Goal: Information Seeking & Learning: Check status

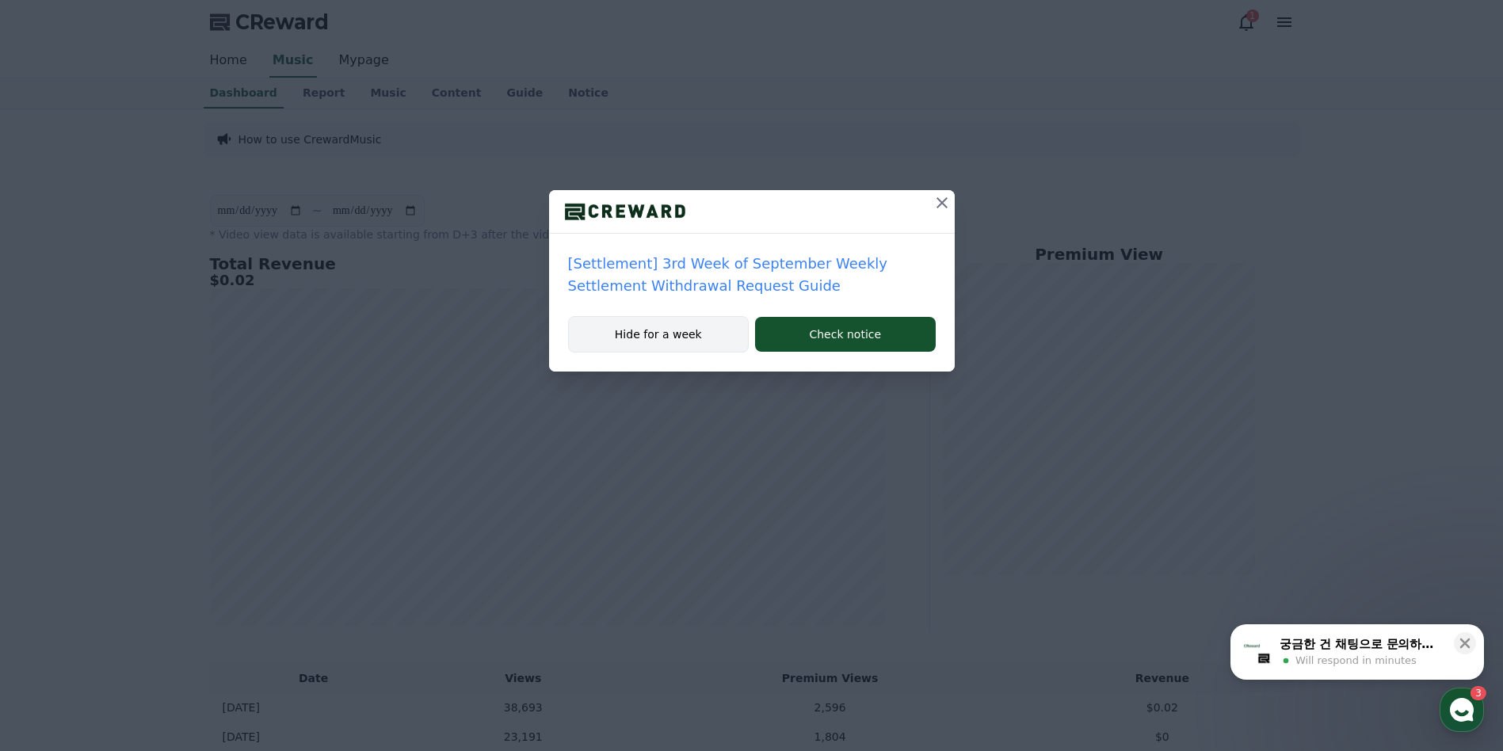
click at [724, 344] on button "Hide for a week" at bounding box center [658, 334] width 181 height 36
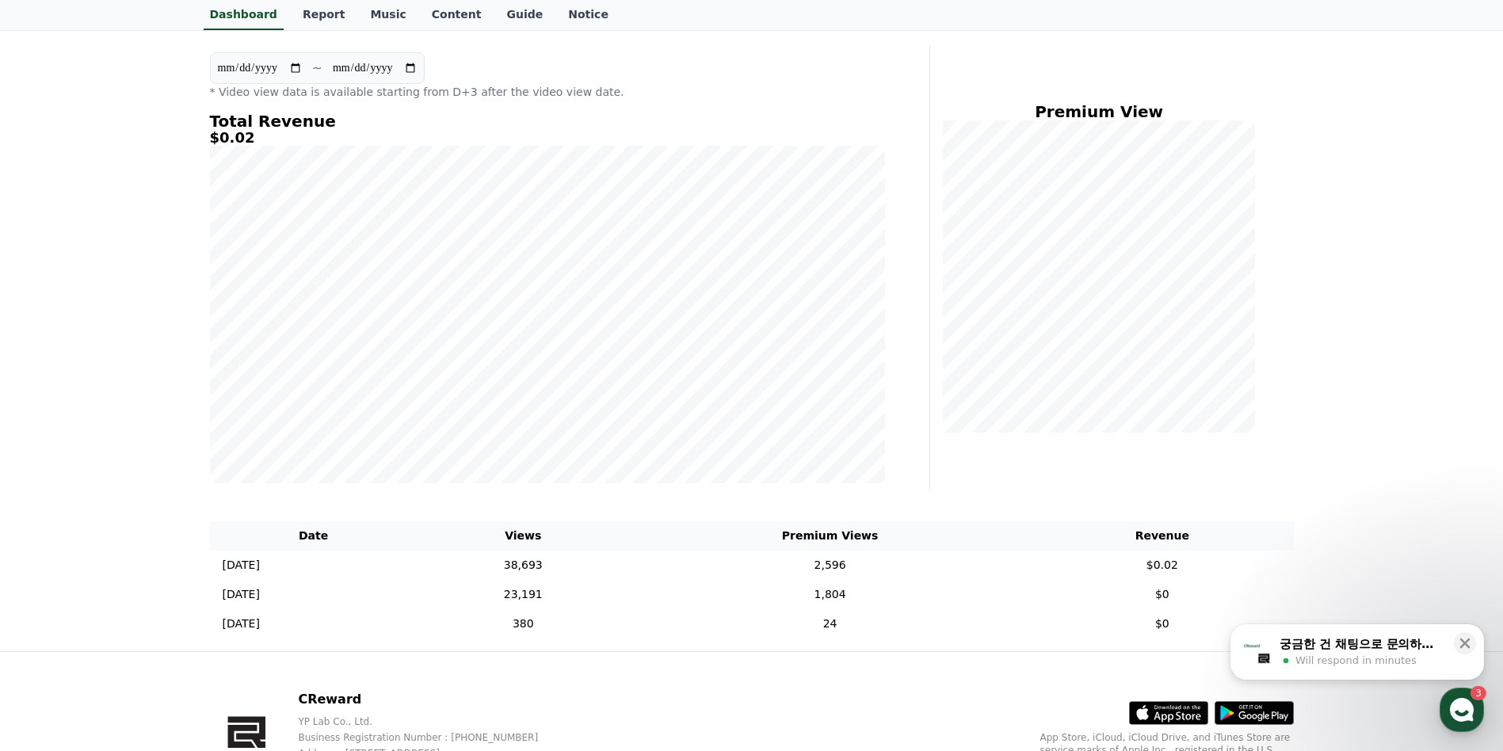
scroll to position [158, 0]
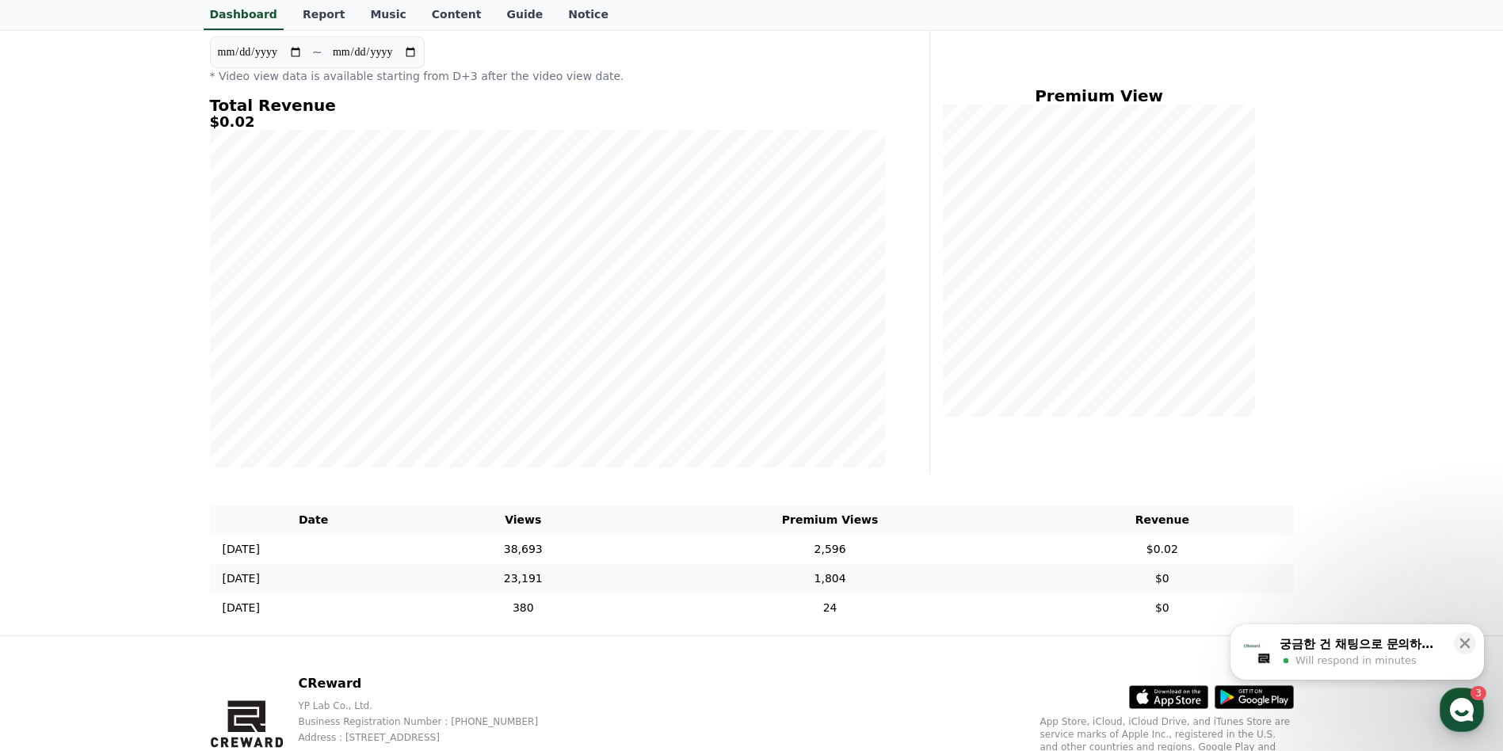
click at [725, 579] on td "1,804" at bounding box center [830, 578] width 402 height 29
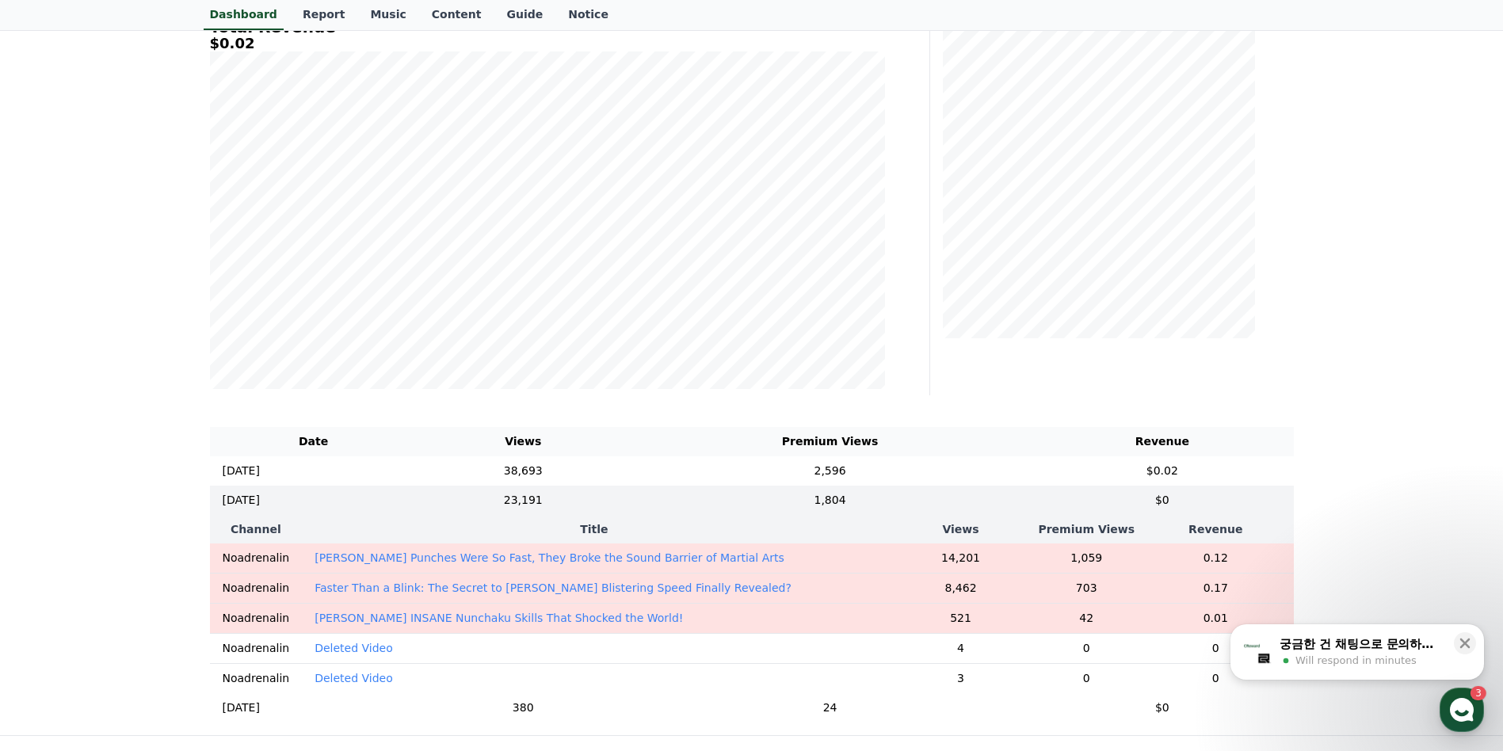
scroll to position [317, 0]
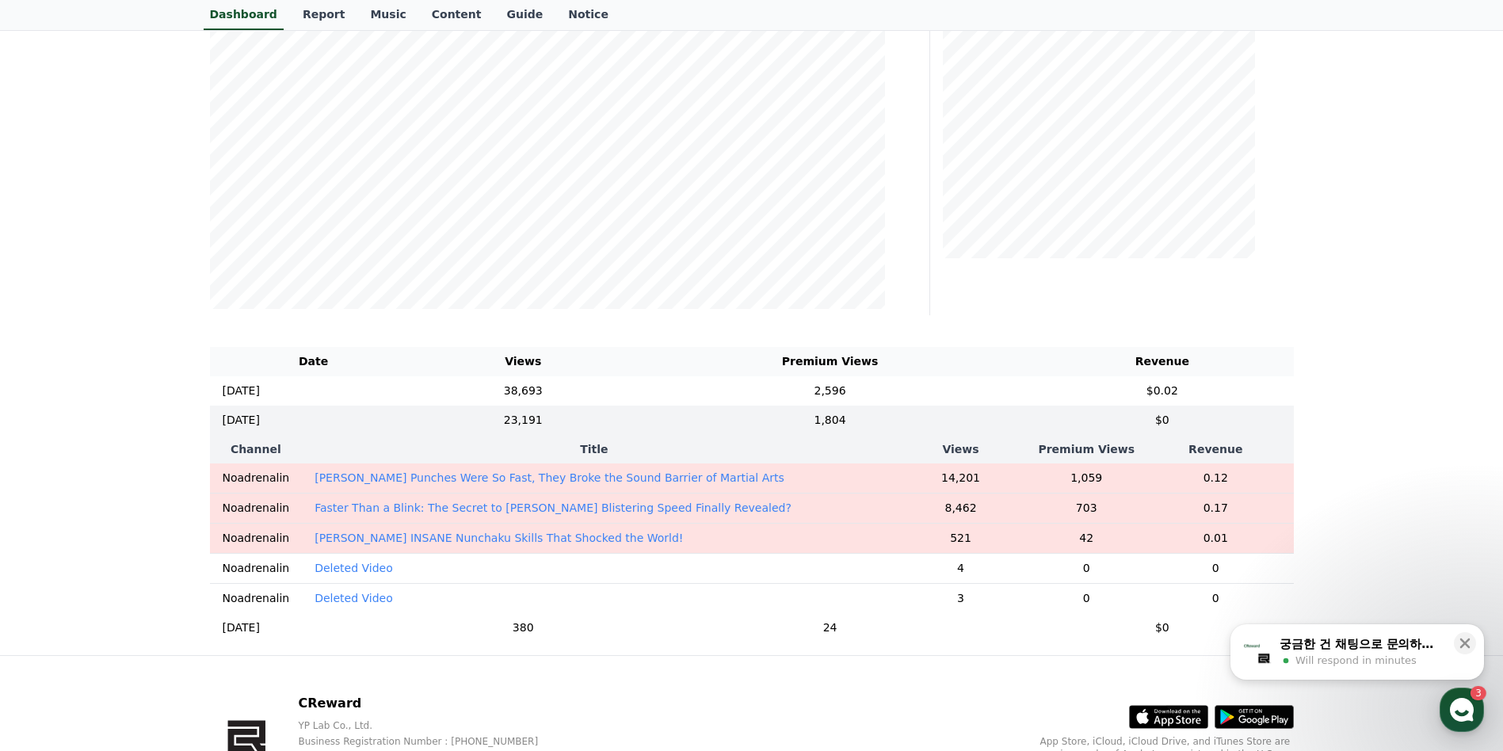
click at [654, 478] on p "[PERSON_NAME] Punches Were So Fast, They Broke the Sound Barrier of Martial Arts" at bounding box center [549, 478] width 470 height 16
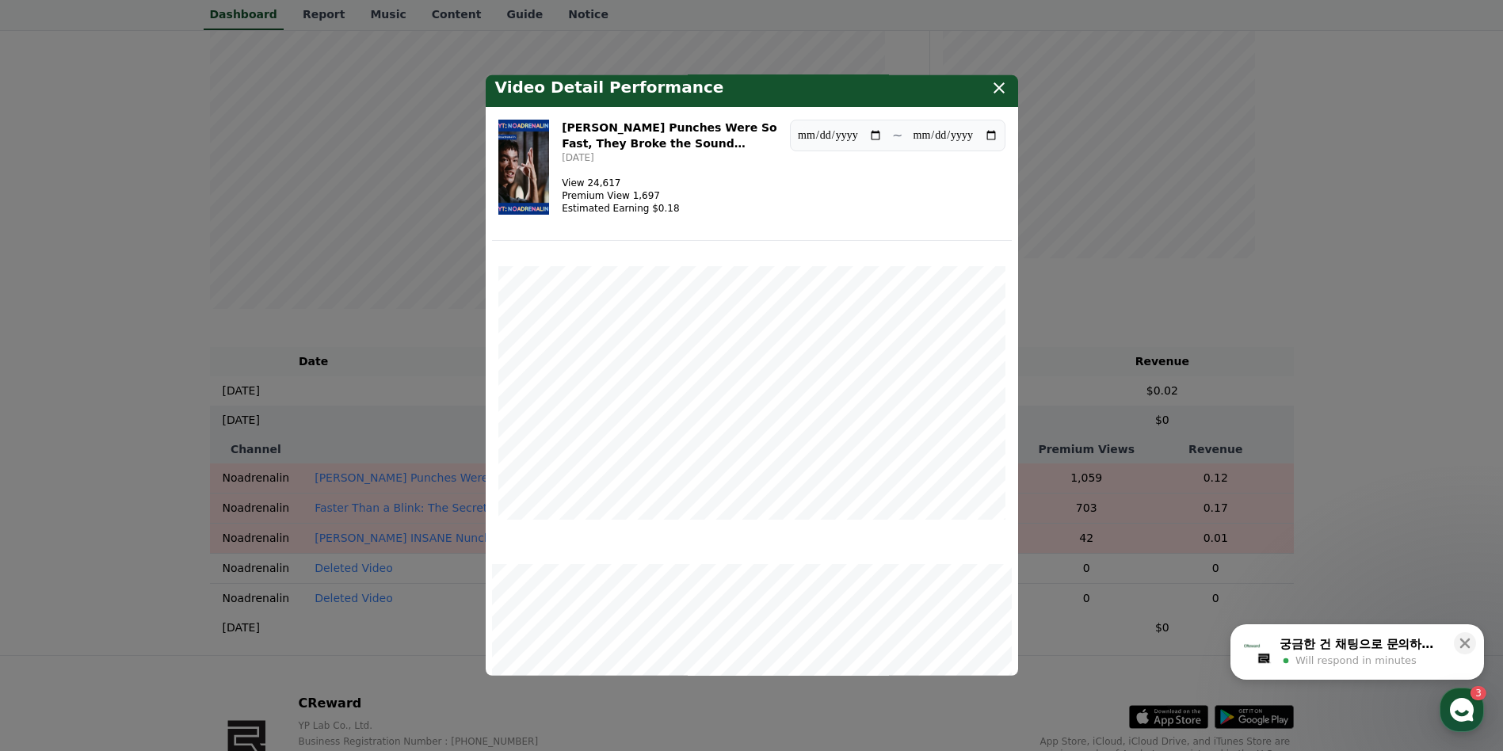
scroll to position [0, 0]
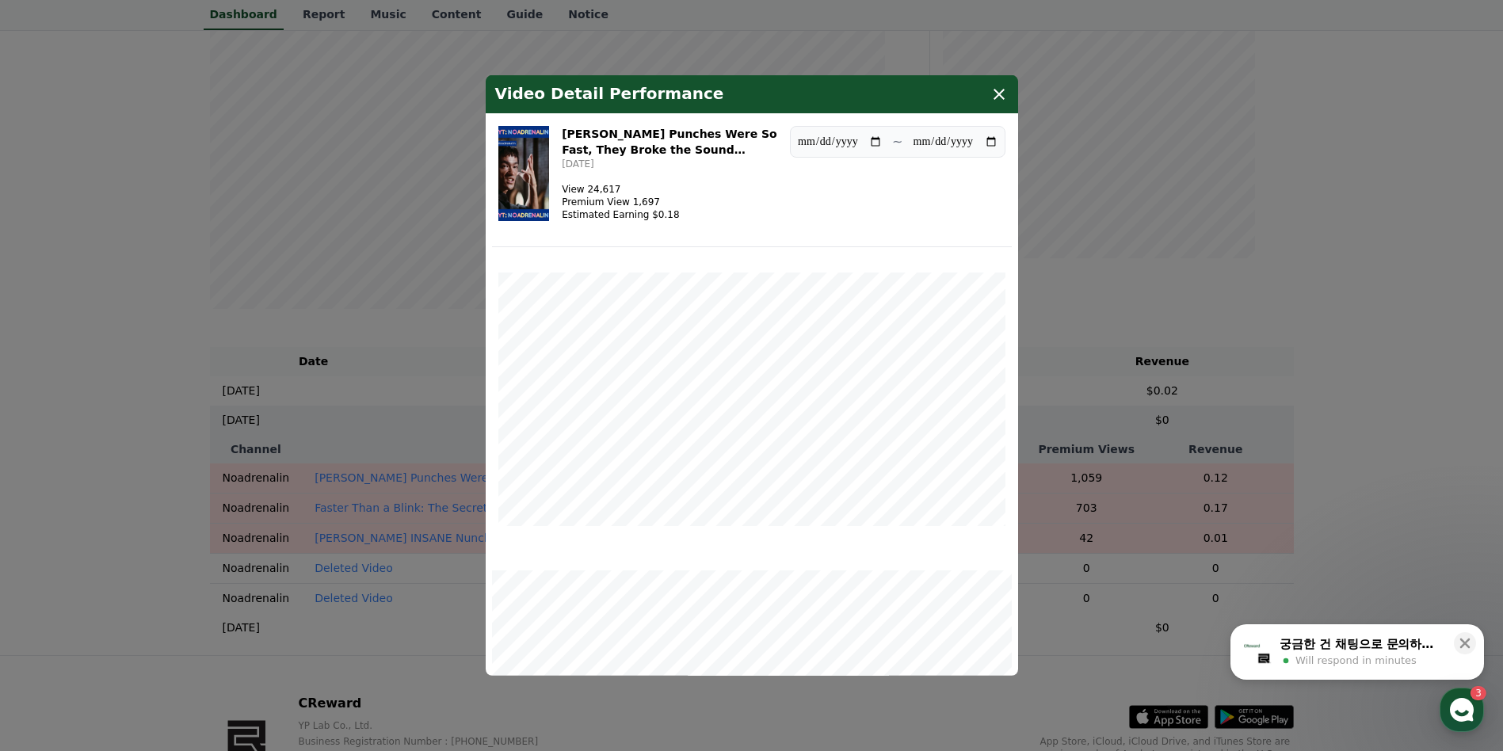
click at [656, 138] on h3 "[PERSON_NAME] Punches Were So Fast, They Broke the Sound Barrier of Martial Arts" at bounding box center [669, 142] width 215 height 32
click at [550, 151] on img "modal" at bounding box center [523, 173] width 51 height 95
click at [994, 93] on icon "modal" at bounding box center [998, 94] width 19 height 19
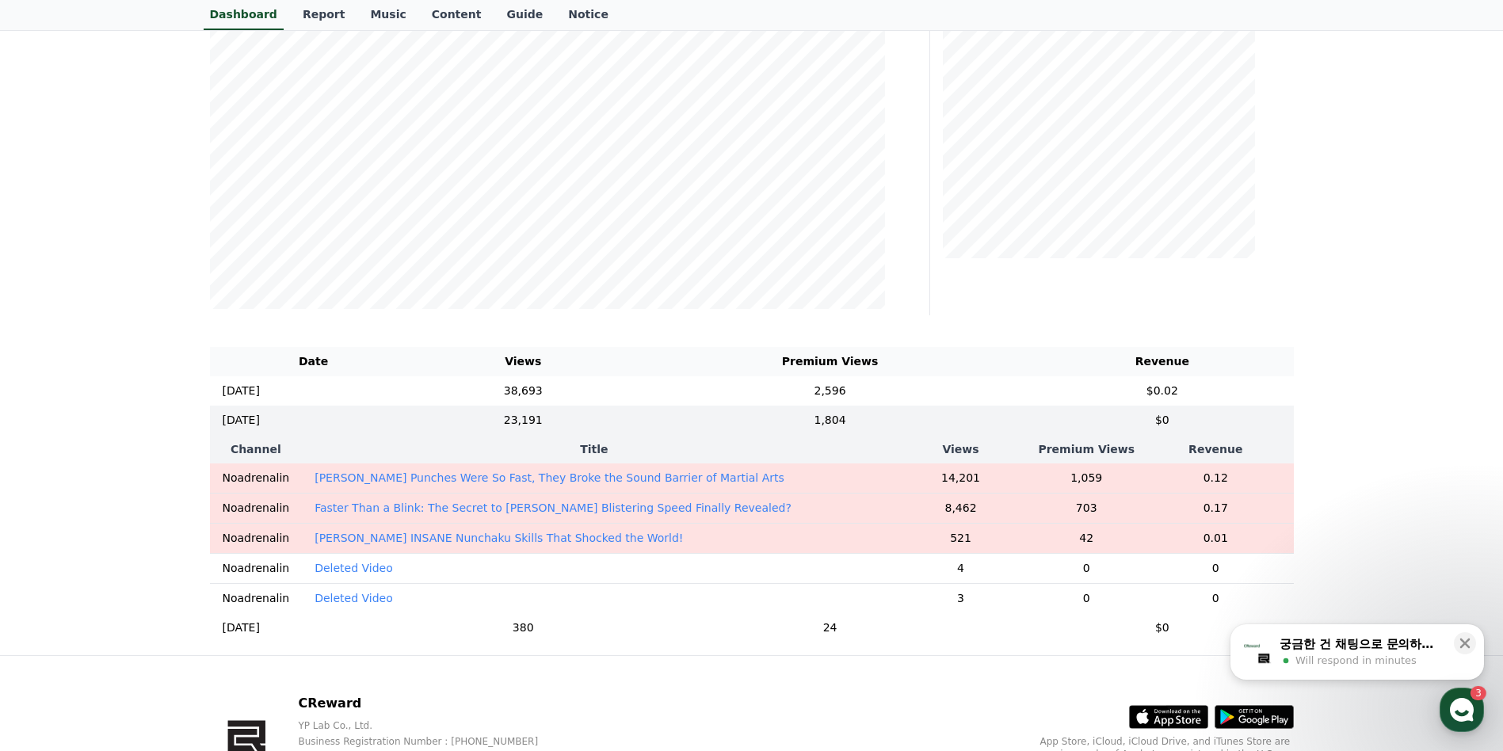
click at [436, 443] on th "Title" at bounding box center [594, 449] width 584 height 29
click at [525, 423] on td "23,191" at bounding box center [522, 420] width 211 height 29
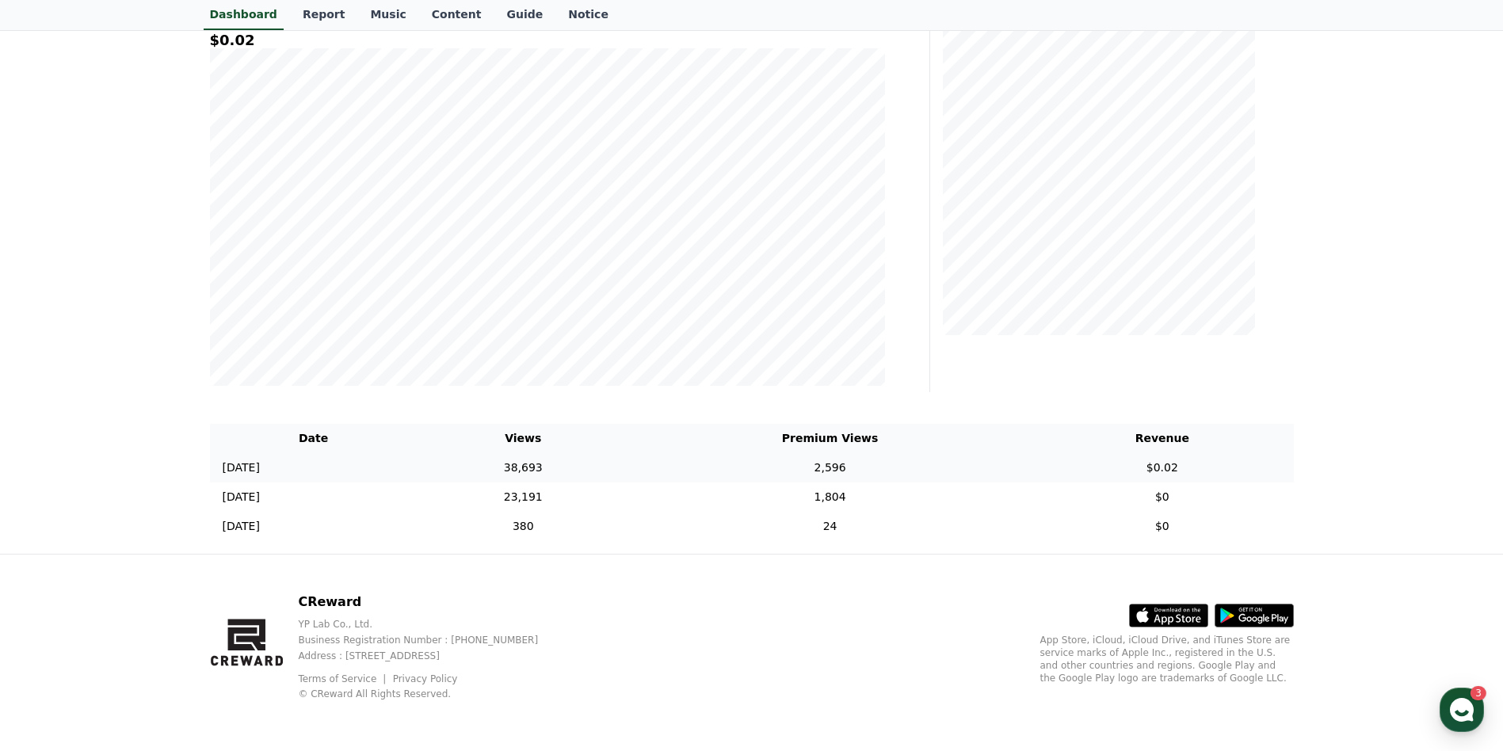
click at [570, 461] on td "38,693" at bounding box center [522, 467] width 211 height 29
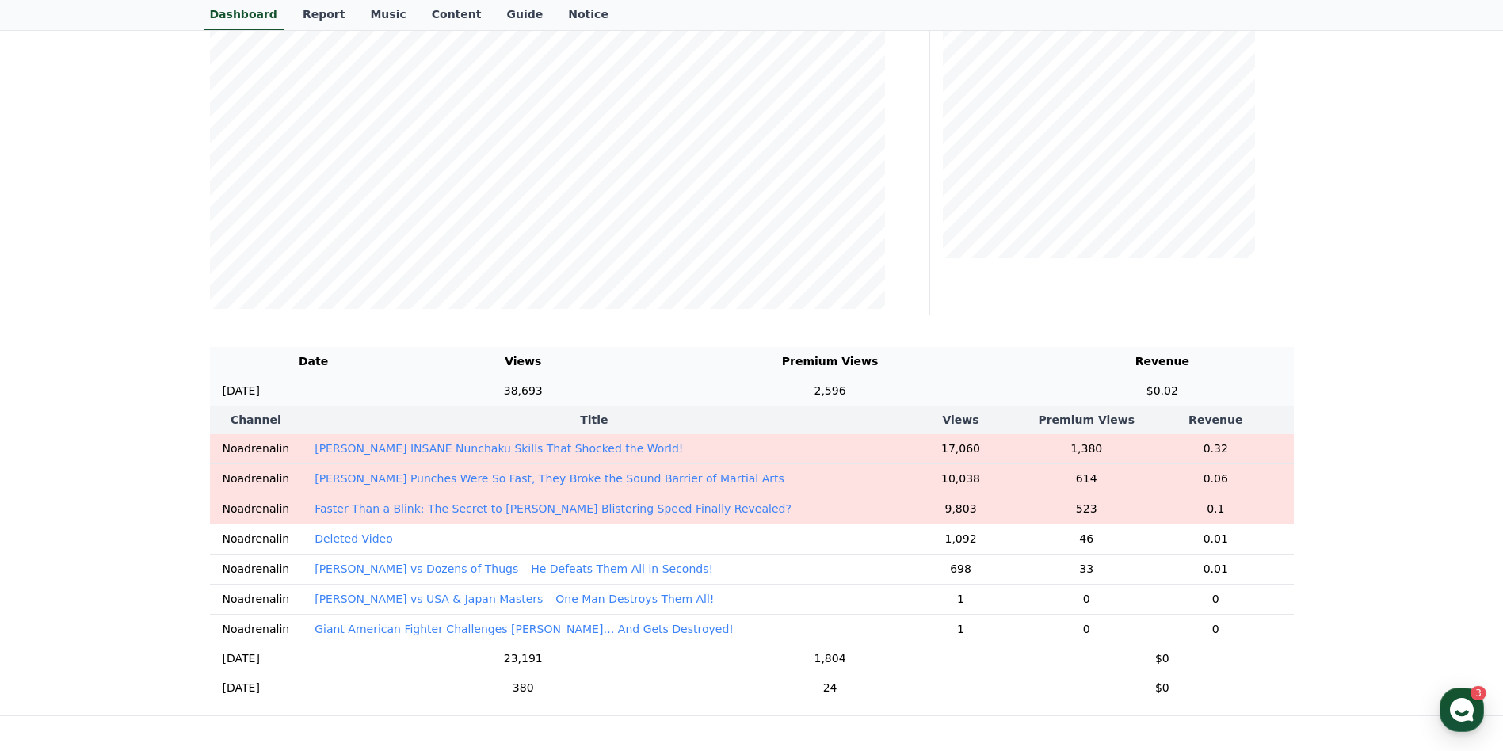
click at [571, 386] on td "38,693" at bounding box center [522, 390] width 211 height 29
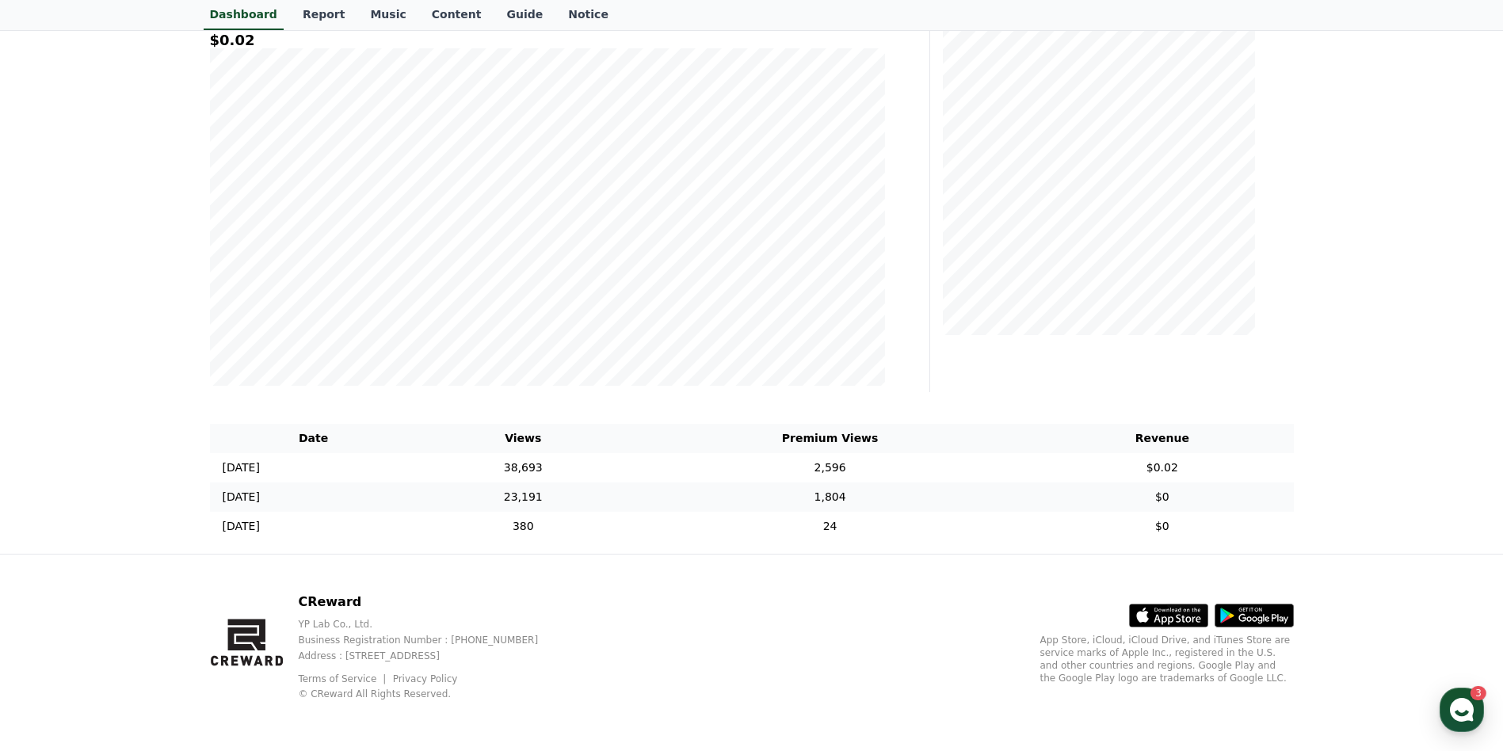
click at [561, 496] on td "23,191" at bounding box center [522, 496] width 211 height 29
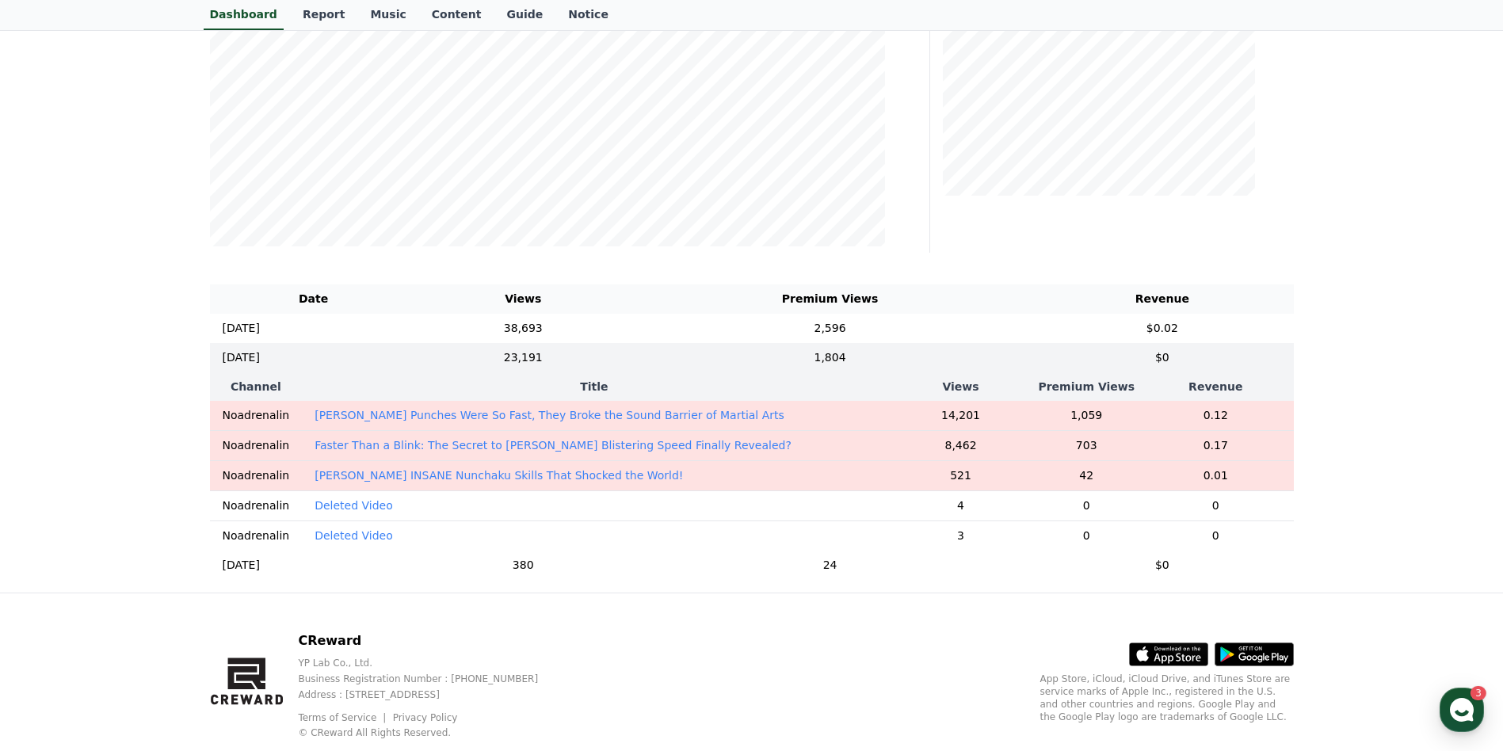
scroll to position [396, 0]
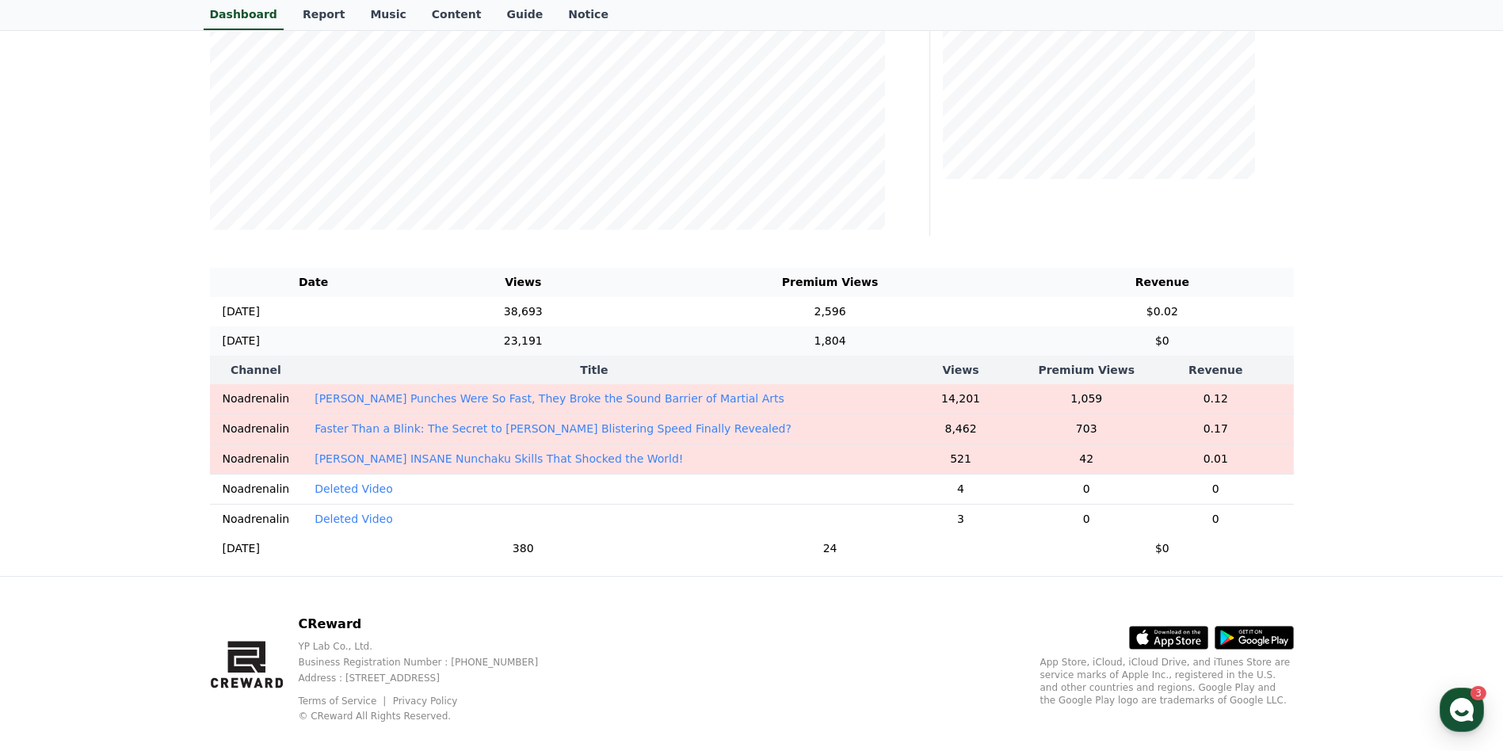
click at [528, 346] on td "23,191" at bounding box center [522, 340] width 211 height 29
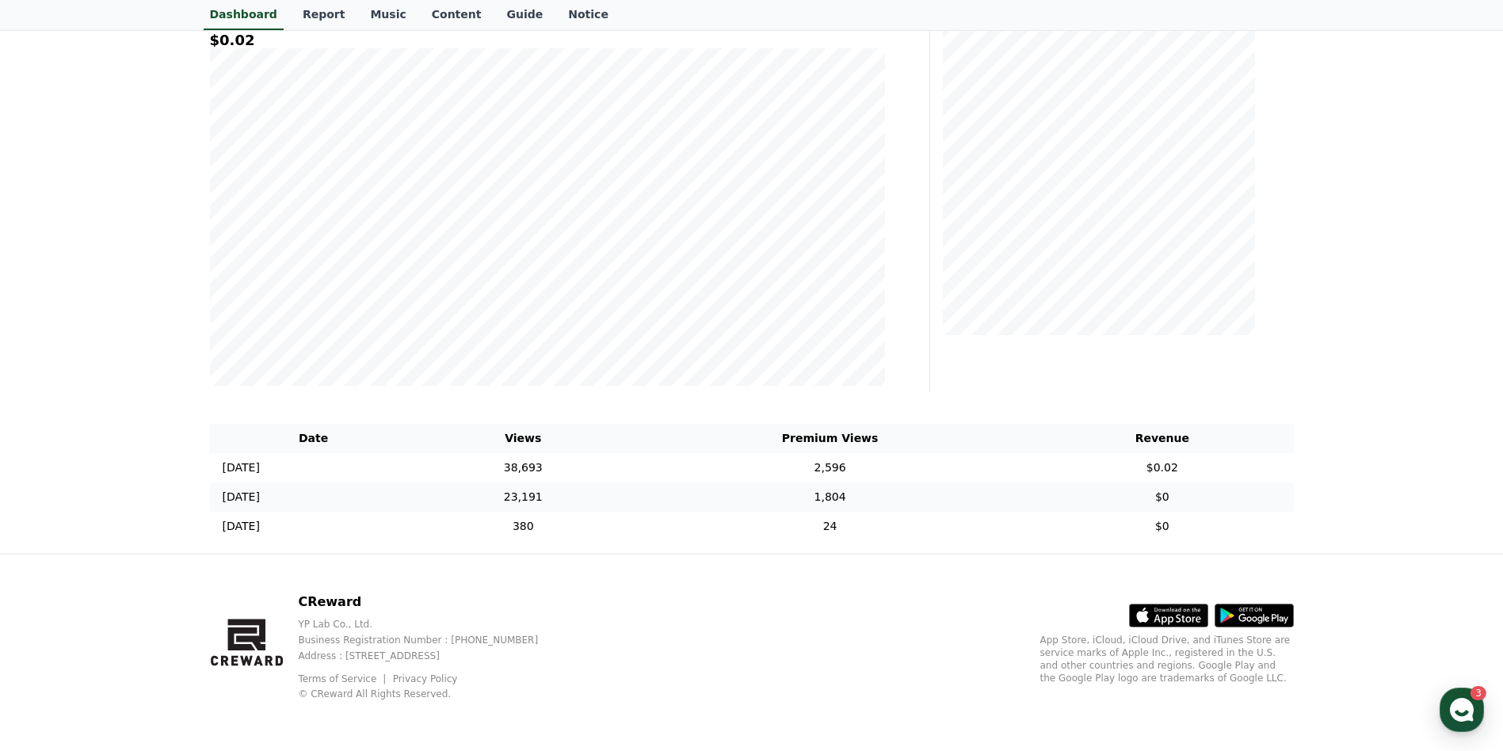
click at [795, 498] on td "1,804" at bounding box center [830, 496] width 402 height 29
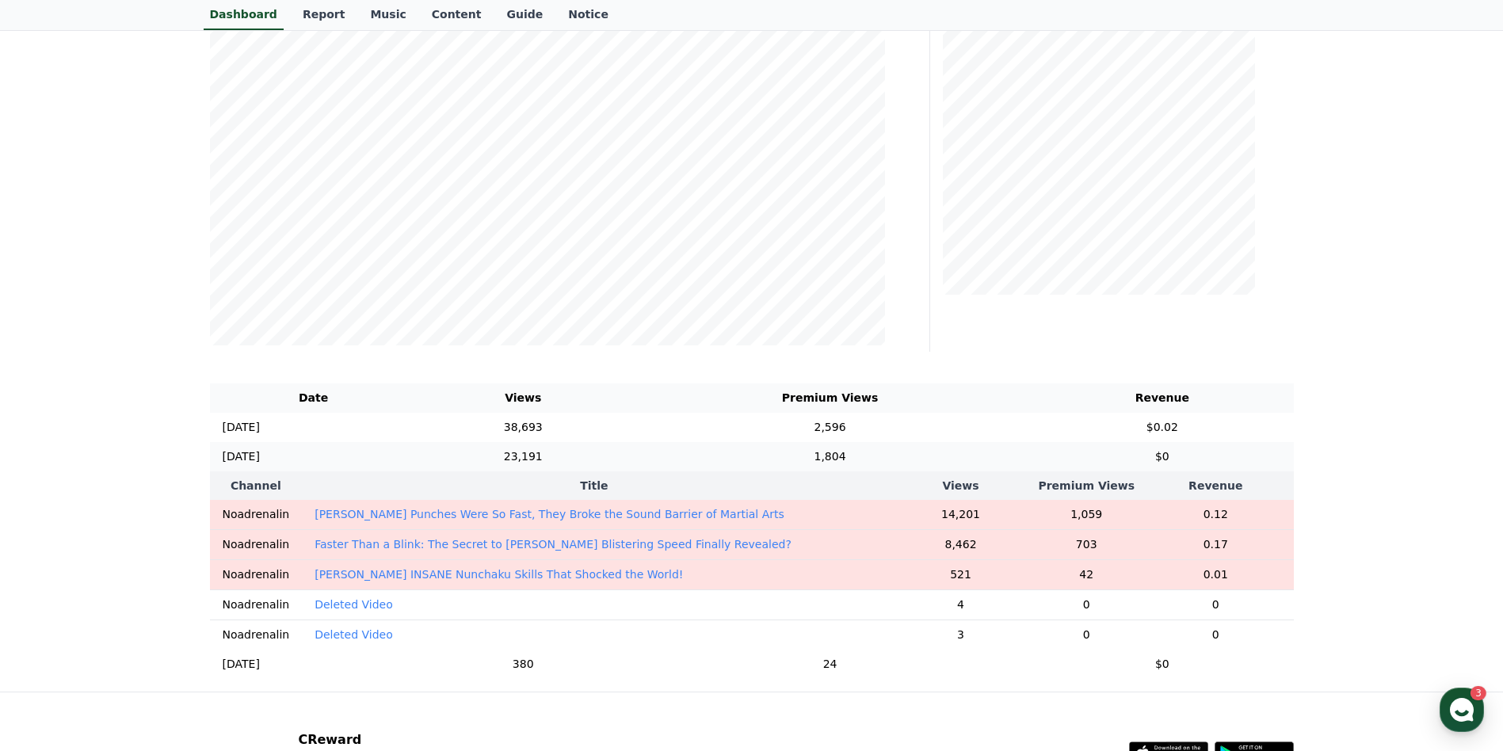
scroll to position [396, 0]
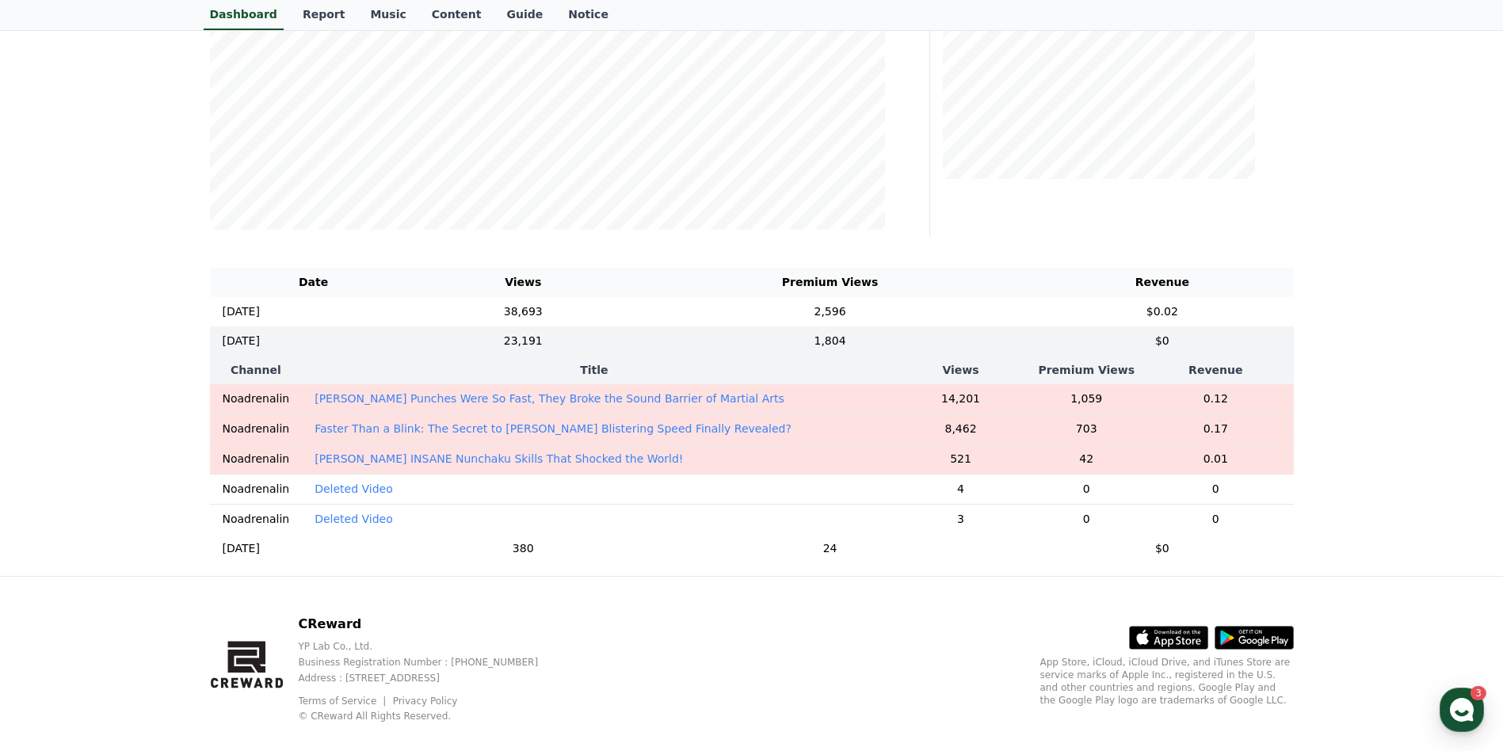
click at [672, 370] on th "Title" at bounding box center [594, 370] width 584 height 29
click at [629, 344] on td "23,191" at bounding box center [522, 340] width 211 height 29
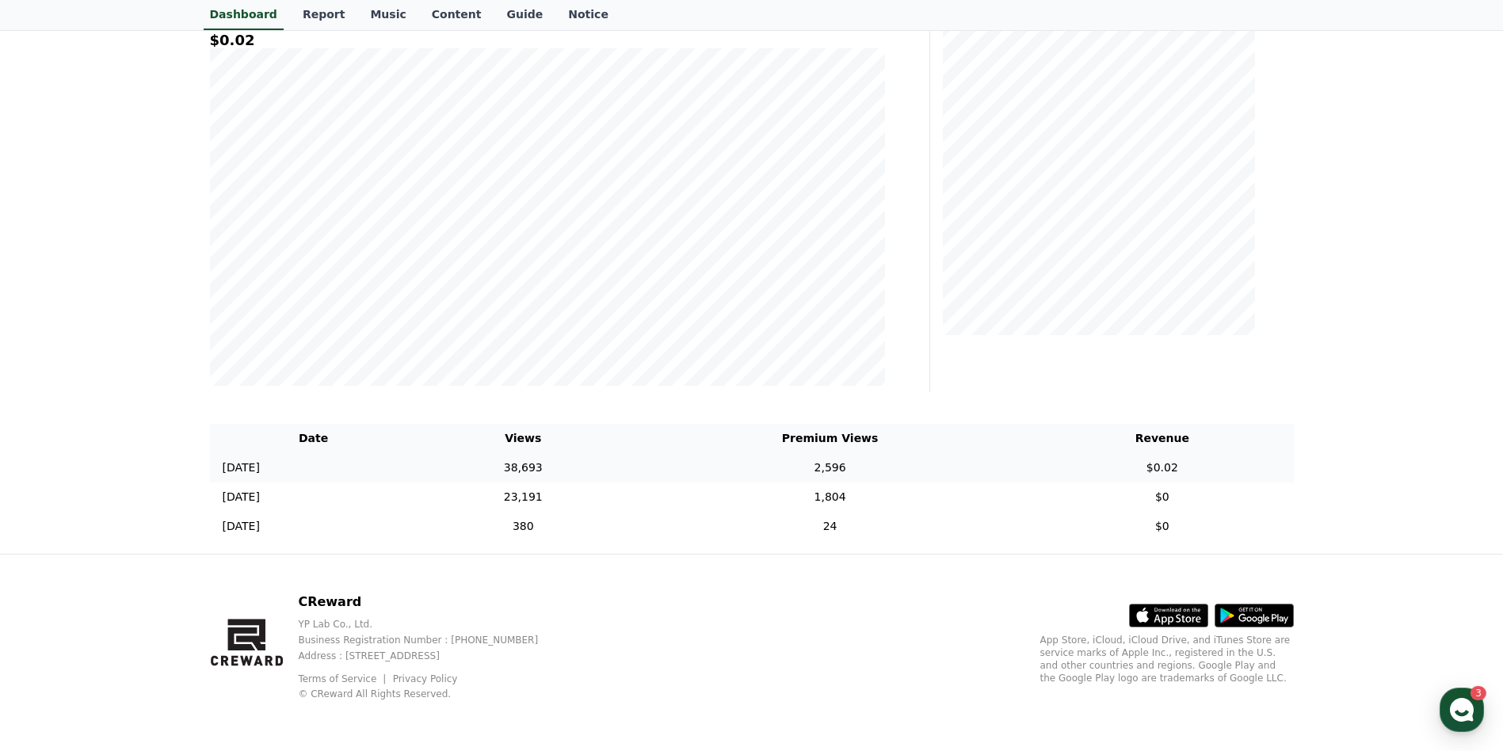
click at [939, 474] on td "2,596" at bounding box center [830, 467] width 402 height 29
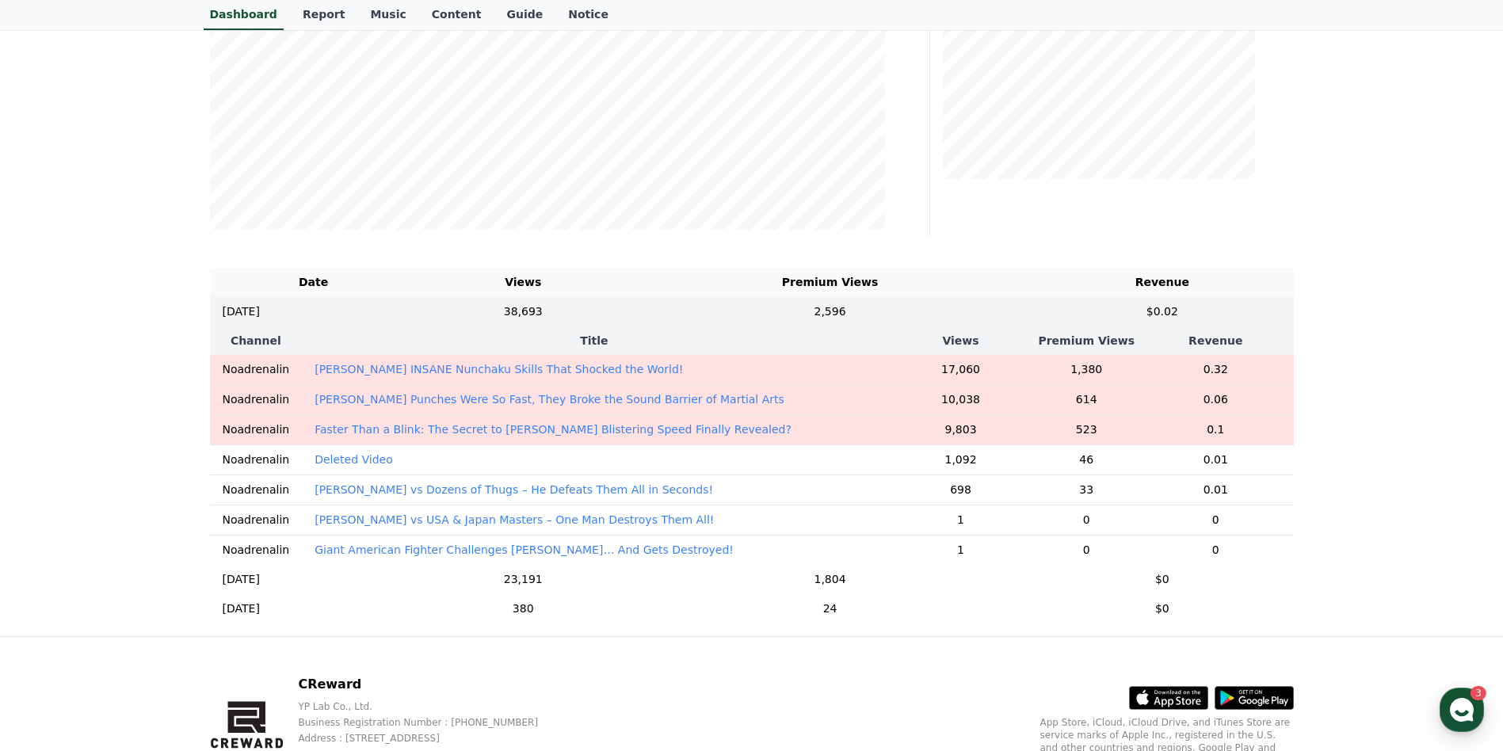
click at [822, 345] on th "Title" at bounding box center [594, 340] width 584 height 29
click at [650, 344] on th "Title" at bounding box center [594, 340] width 584 height 29
click at [596, 318] on td "38,693" at bounding box center [522, 311] width 211 height 29
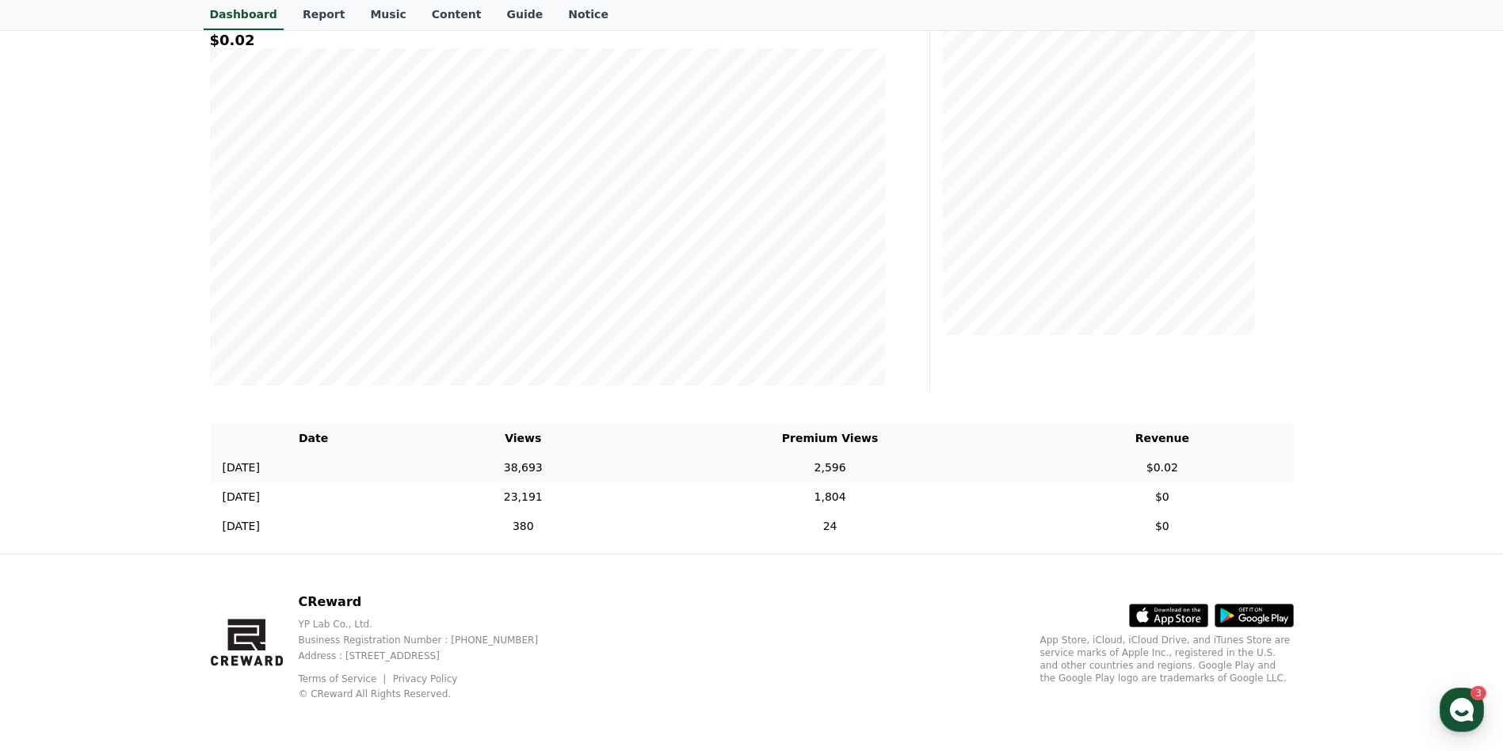
click at [1173, 464] on td "$0.02" at bounding box center [1162, 467] width 262 height 29
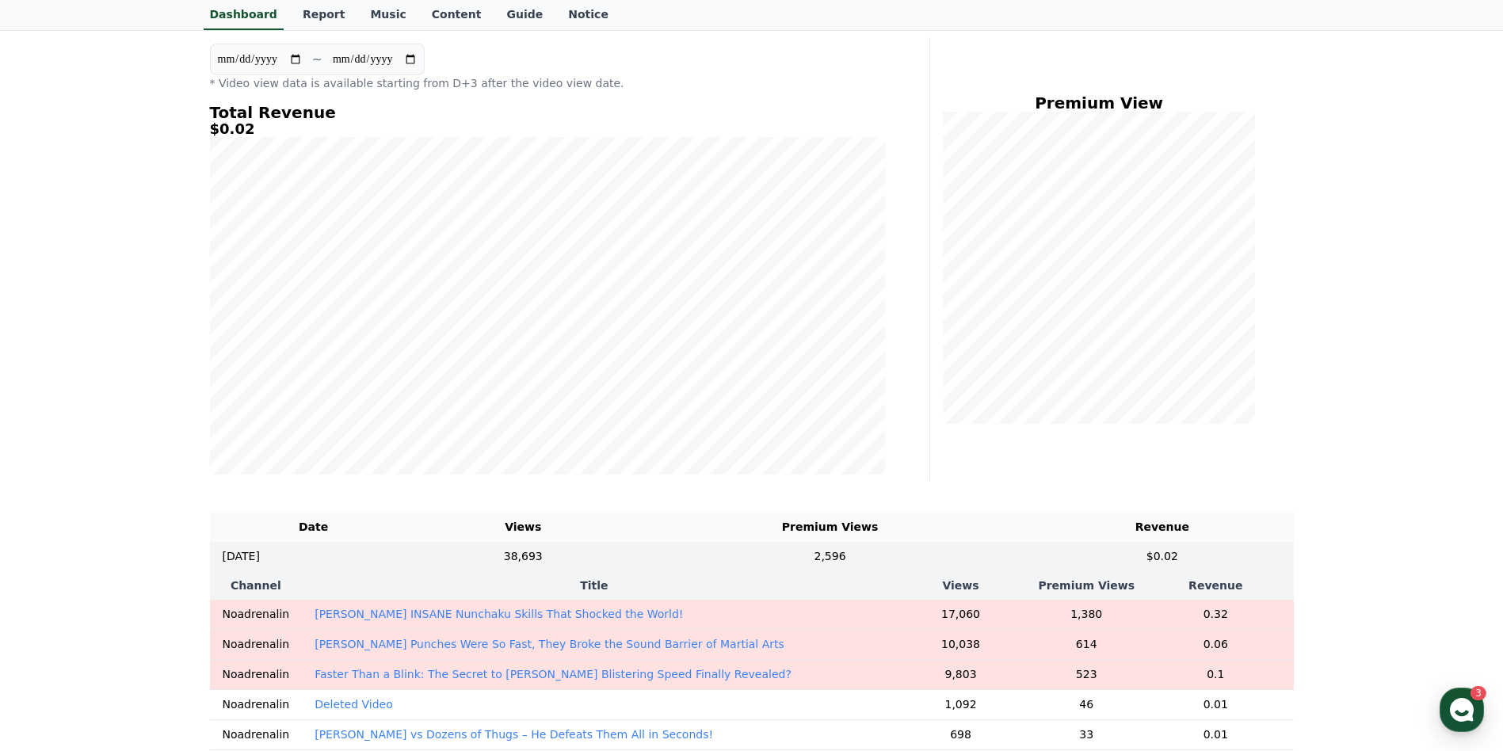
scroll to position [158, 0]
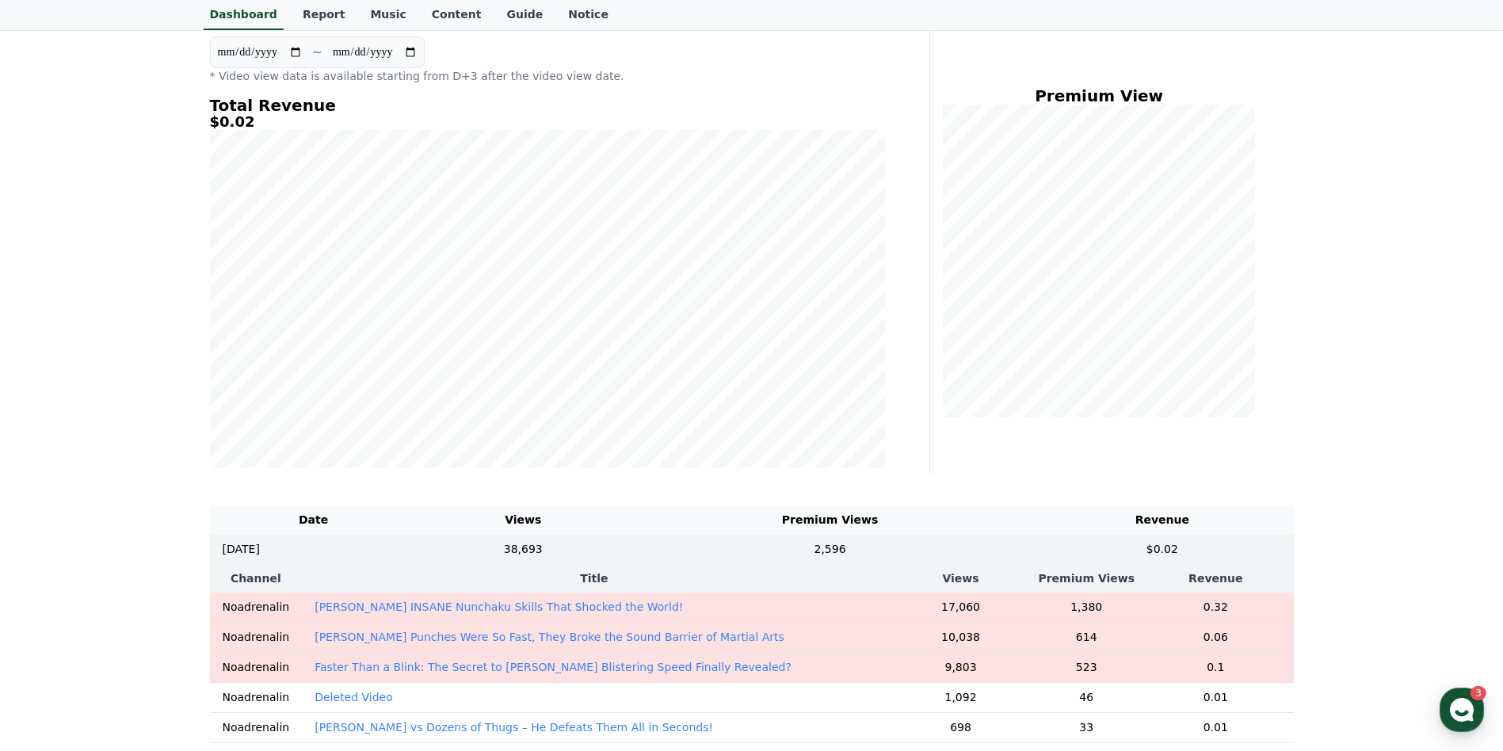
click at [417, 522] on th "Date" at bounding box center [314, 519] width 208 height 29
click at [629, 524] on th "Views" at bounding box center [522, 519] width 211 height 29
click at [628, 540] on td "38,693" at bounding box center [522, 549] width 211 height 29
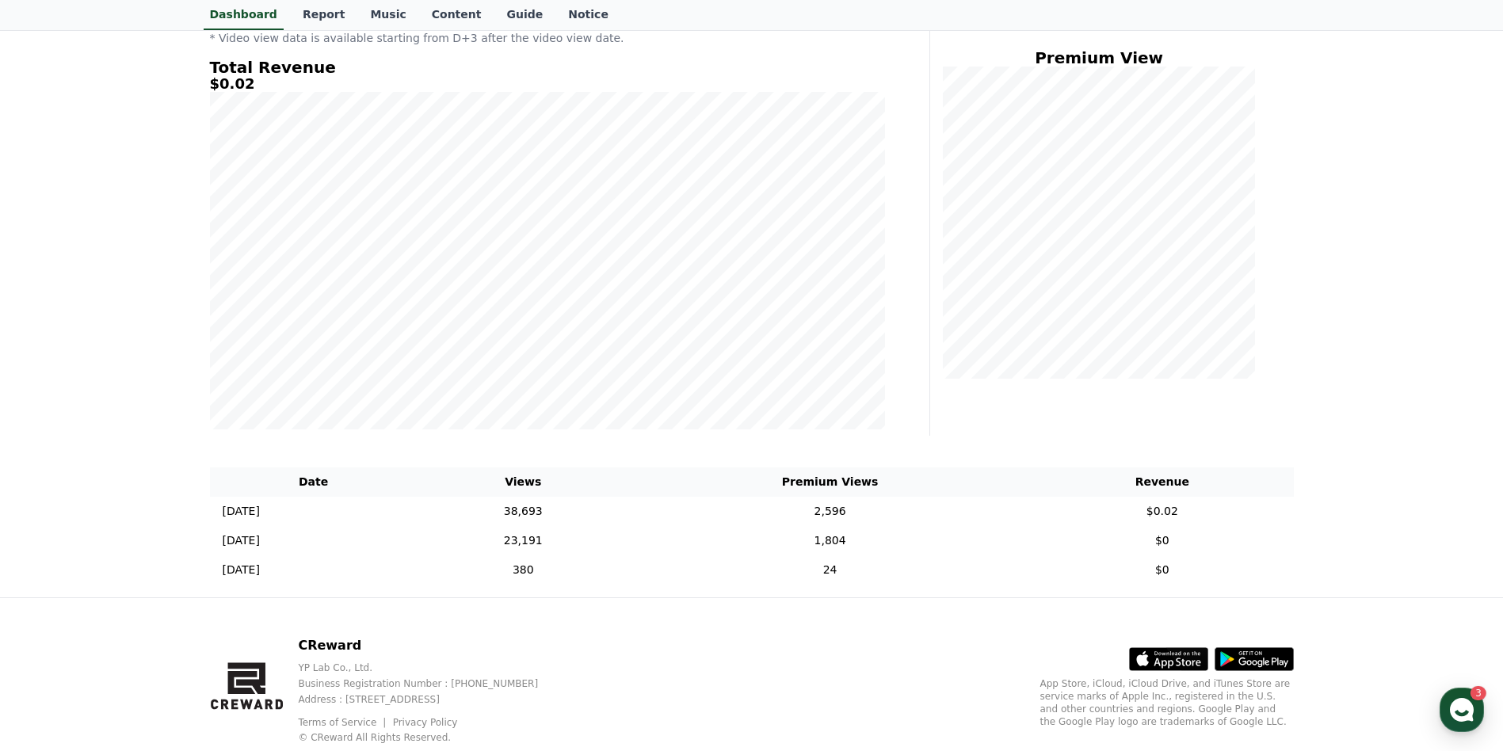
scroll to position [2, 0]
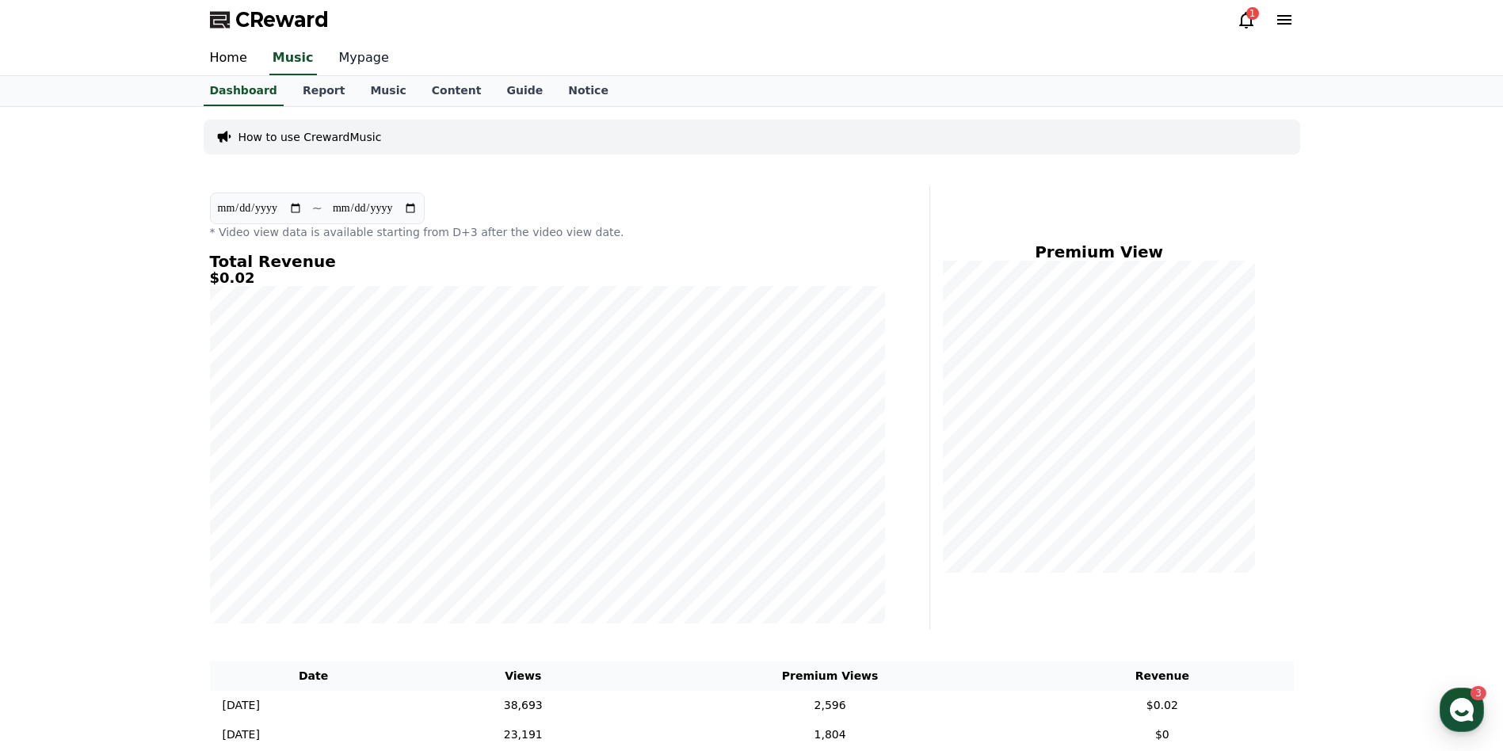
click at [341, 56] on link "Mypage" at bounding box center [363, 58] width 75 height 33
select select "**********"
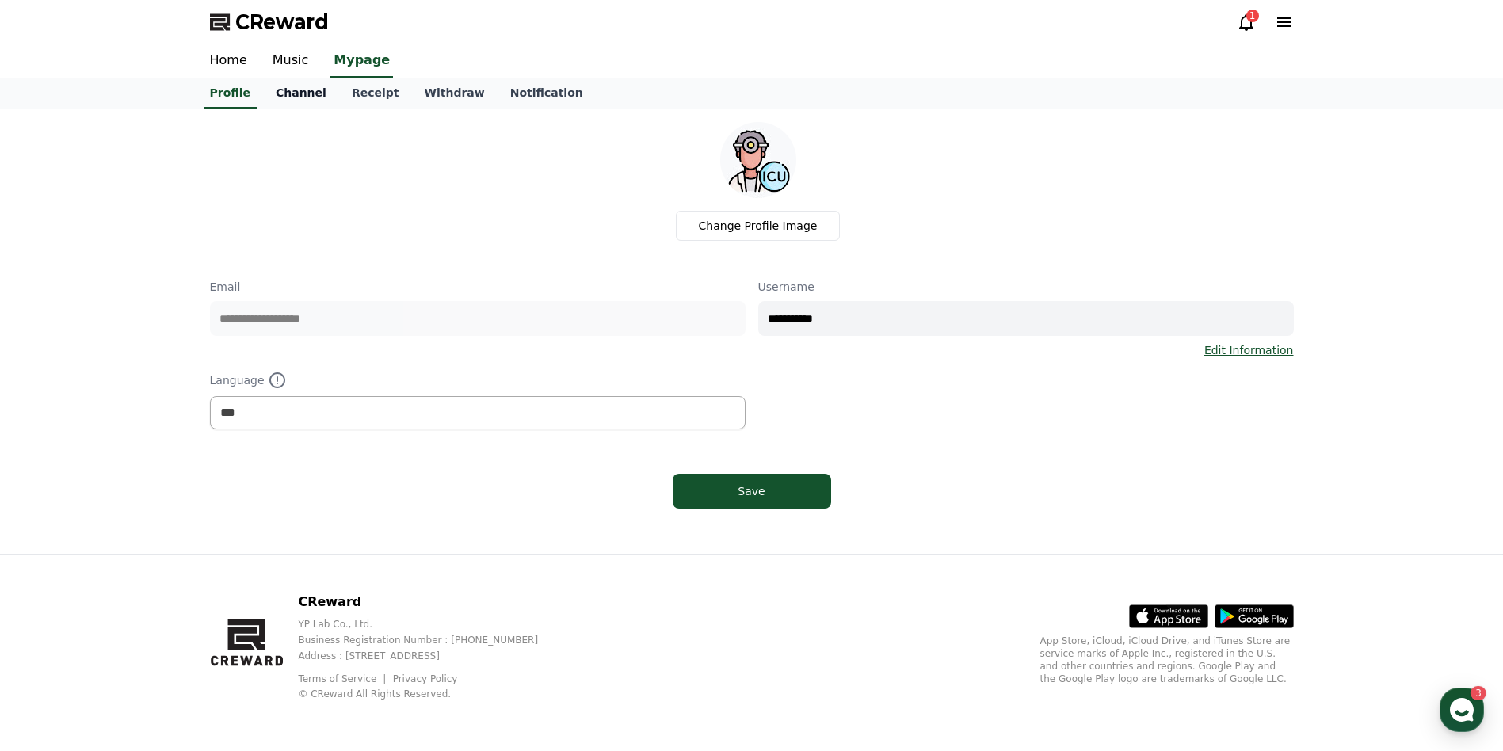
click at [289, 90] on link "Channel" at bounding box center [301, 93] width 76 height 30
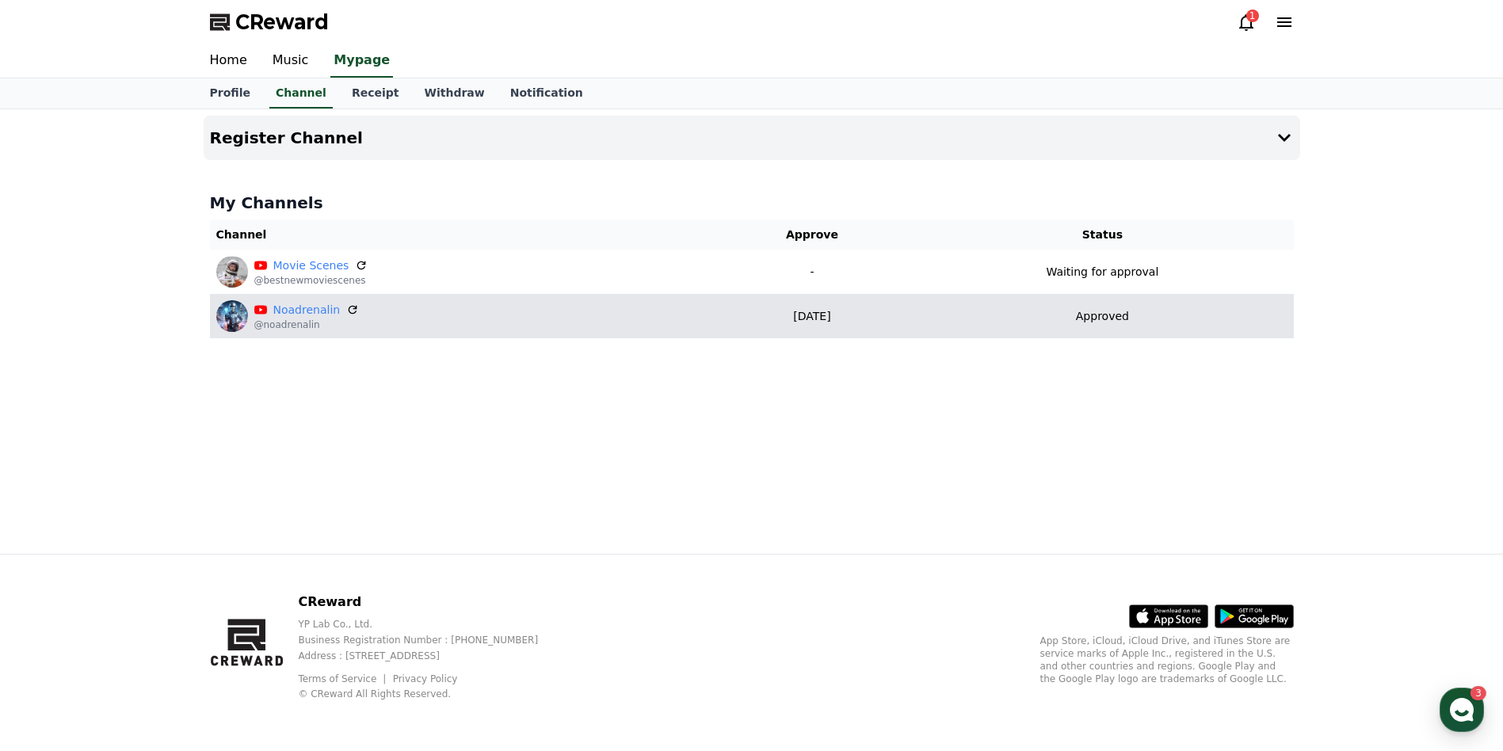
click at [556, 312] on div "Noadrenalin @noadrenalin" at bounding box center [461, 316] width 490 height 32
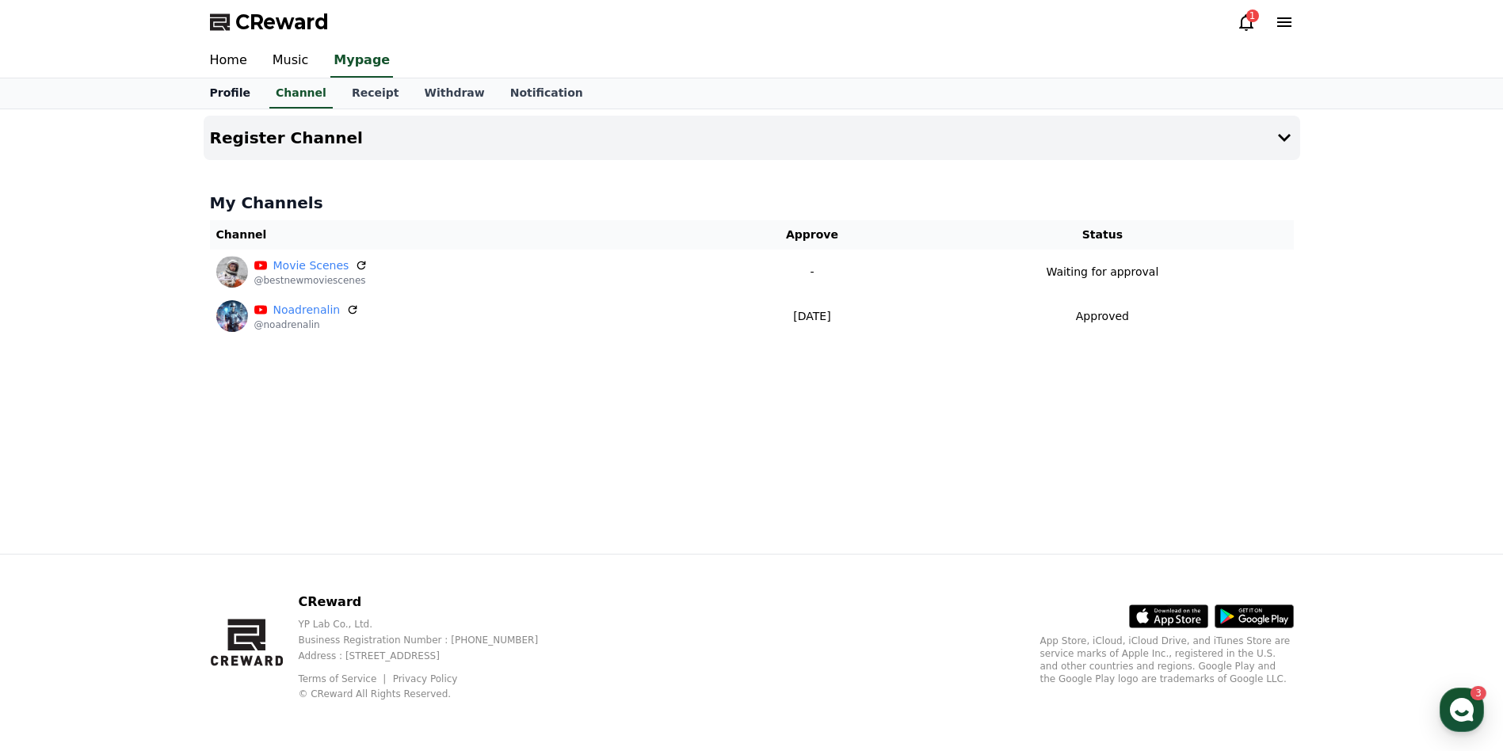
click at [231, 92] on link "Profile" at bounding box center [230, 93] width 66 height 30
select select "**********"
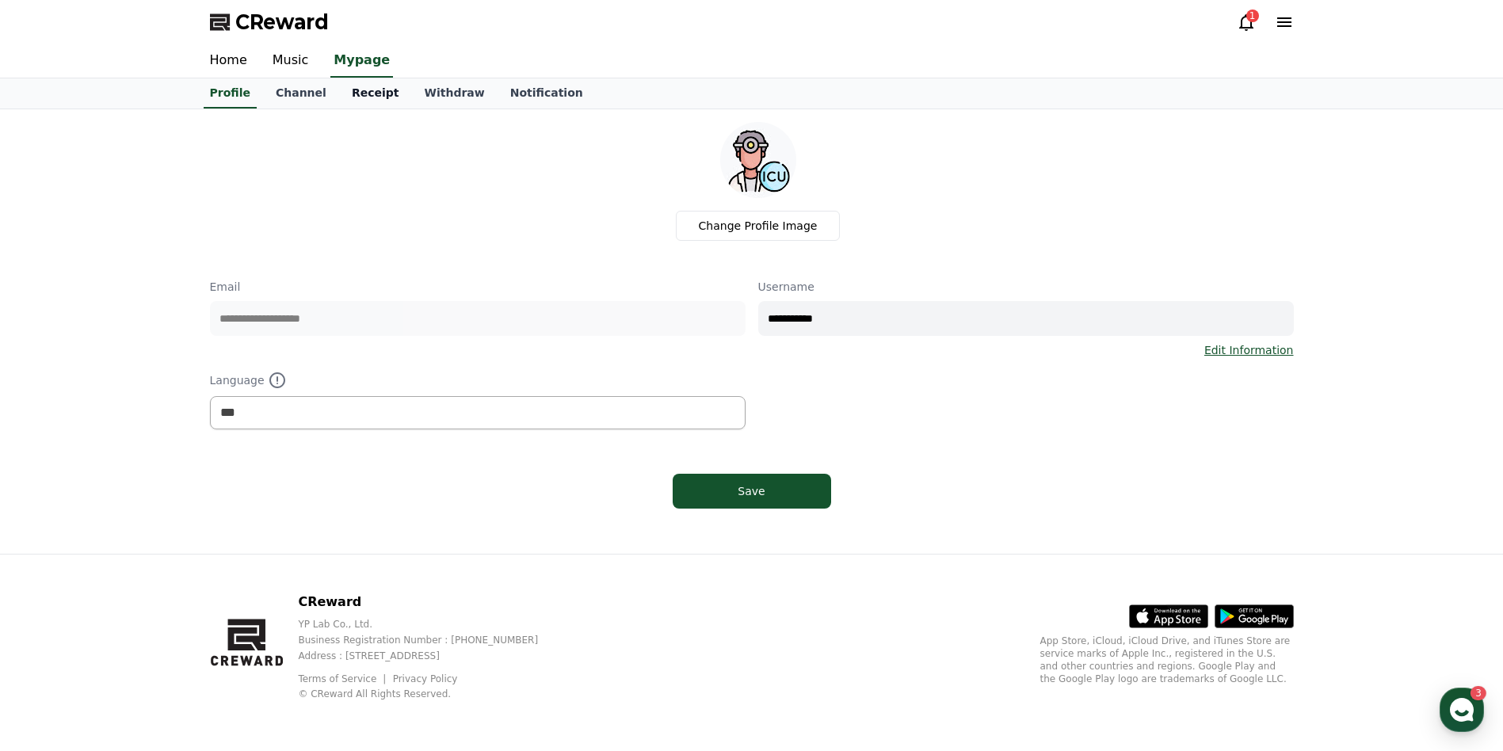
click at [371, 96] on link "Receipt" at bounding box center [375, 93] width 73 height 30
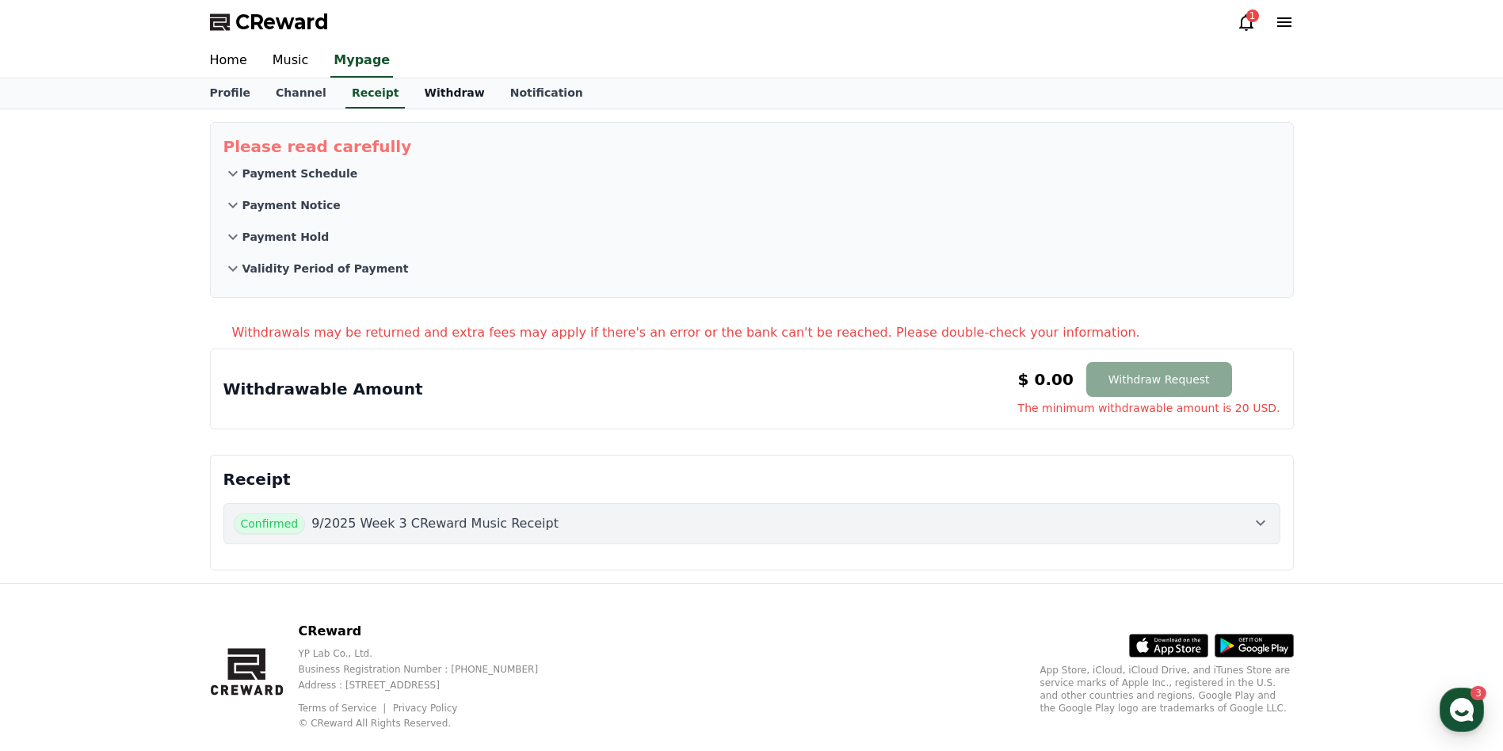
click at [411, 93] on link "Withdraw" at bounding box center [454, 93] width 86 height 30
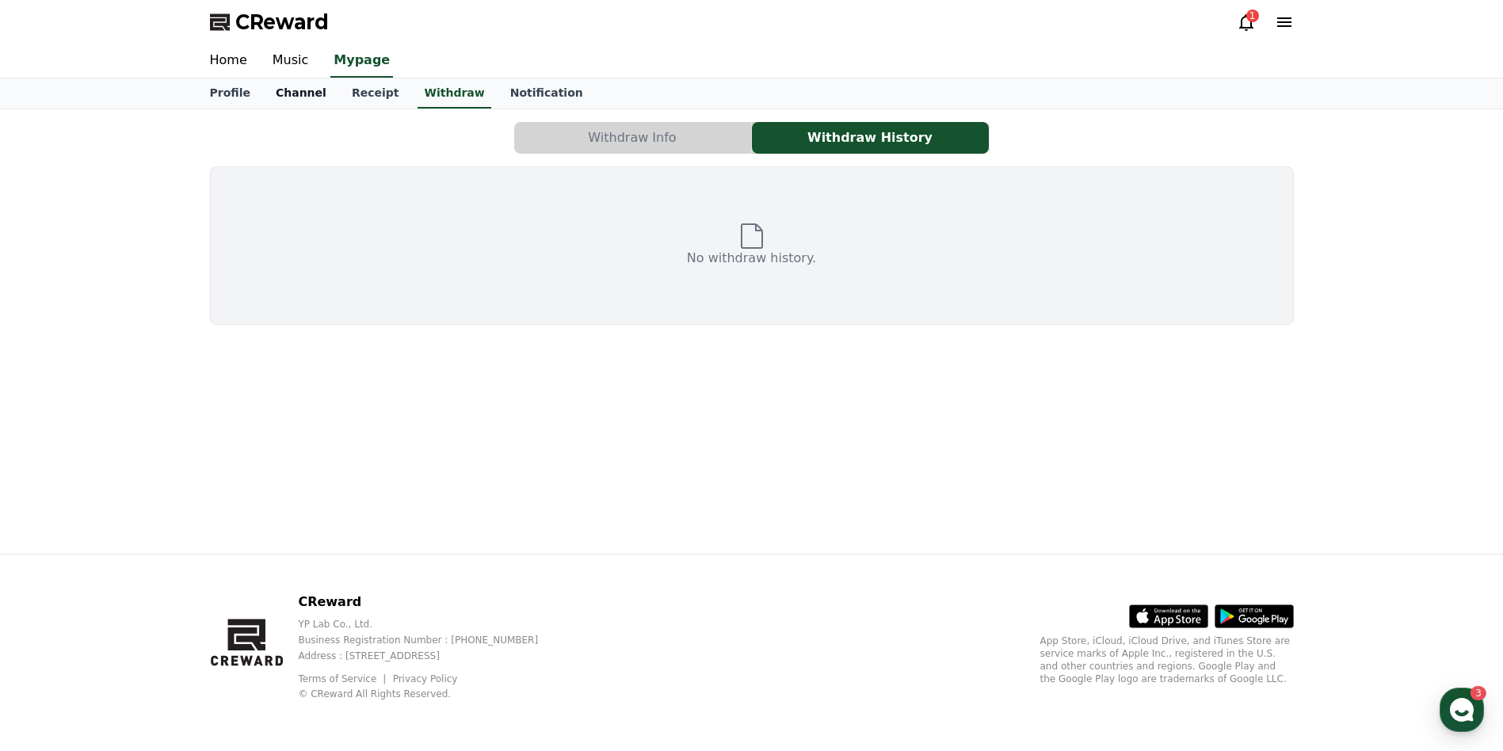
click at [311, 95] on link "Channel" at bounding box center [301, 93] width 76 height 30
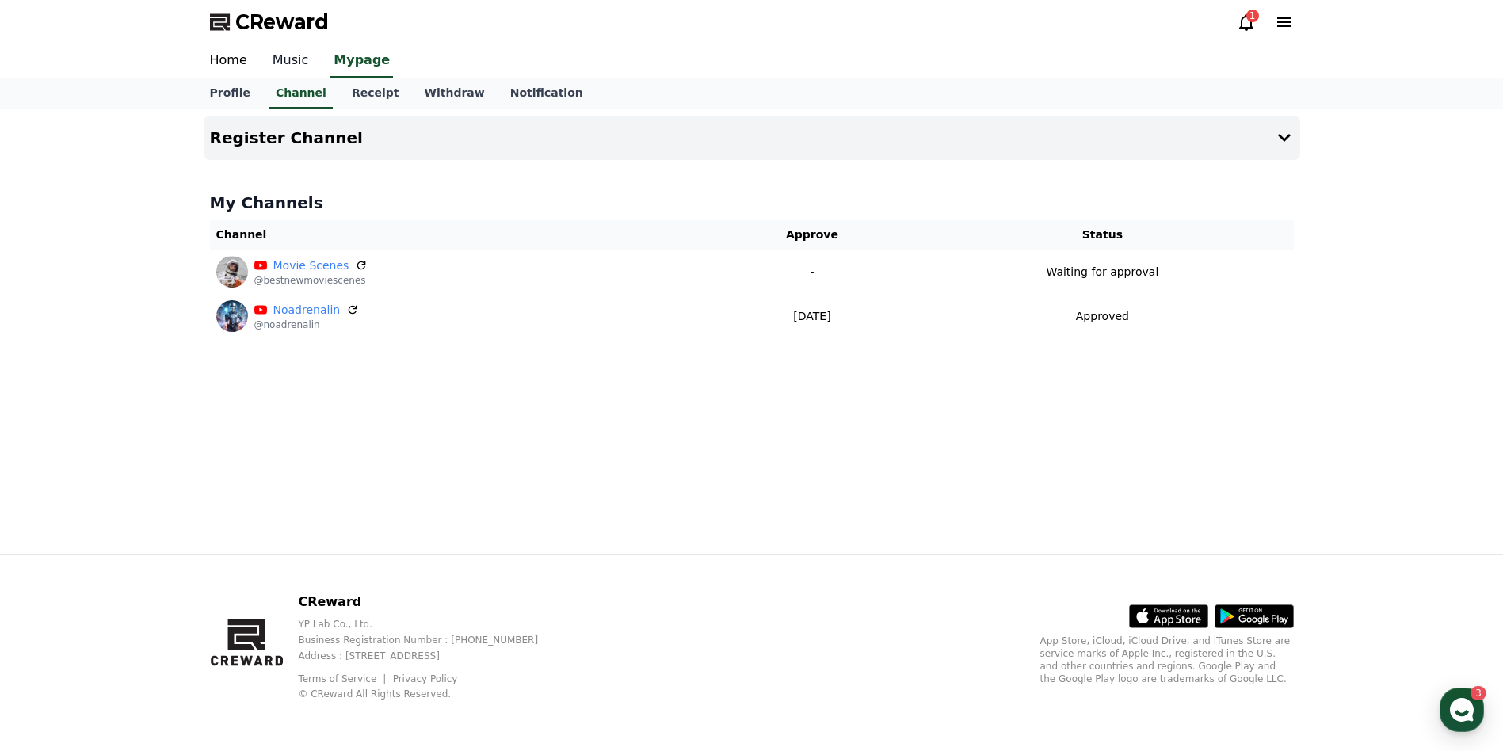
click at [277, 63] on link "Music" at bounding box center [291, 60] width 62 height 33
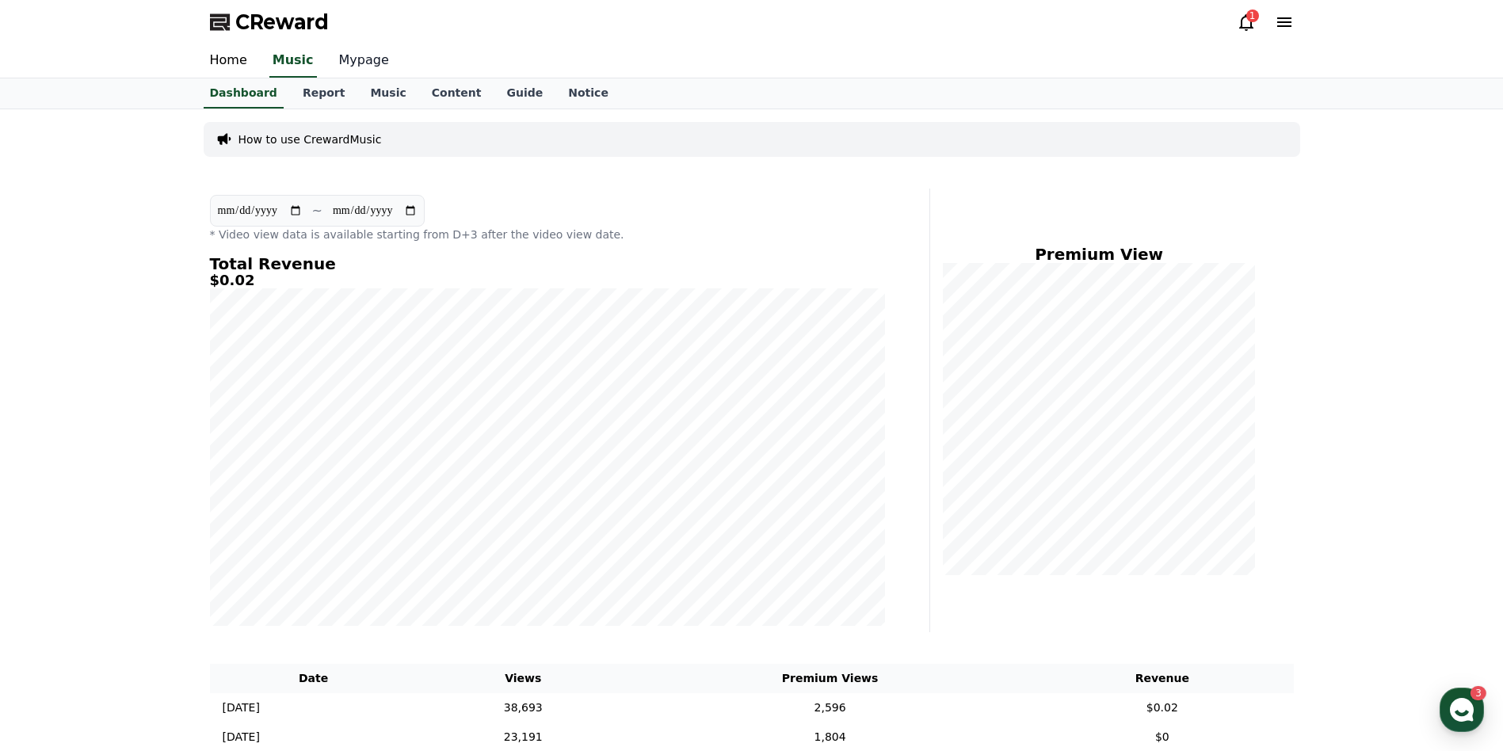
click at [347, 70] on link "Mypage" at bounding box center [363, 60] width 75 height 33
select select "**********"
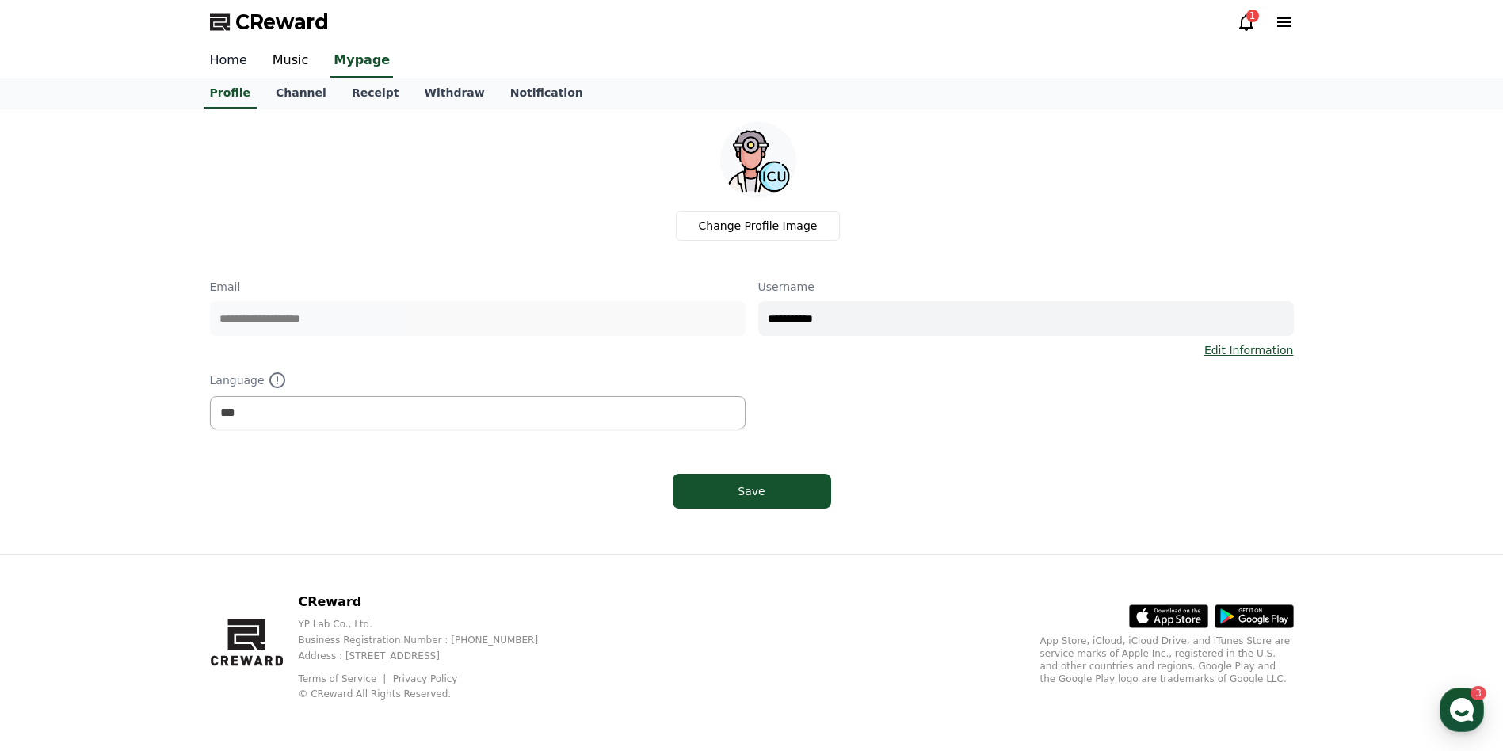
click at [227, 69] on link "Home" at bounding box center [228, 60] width 63 height 33
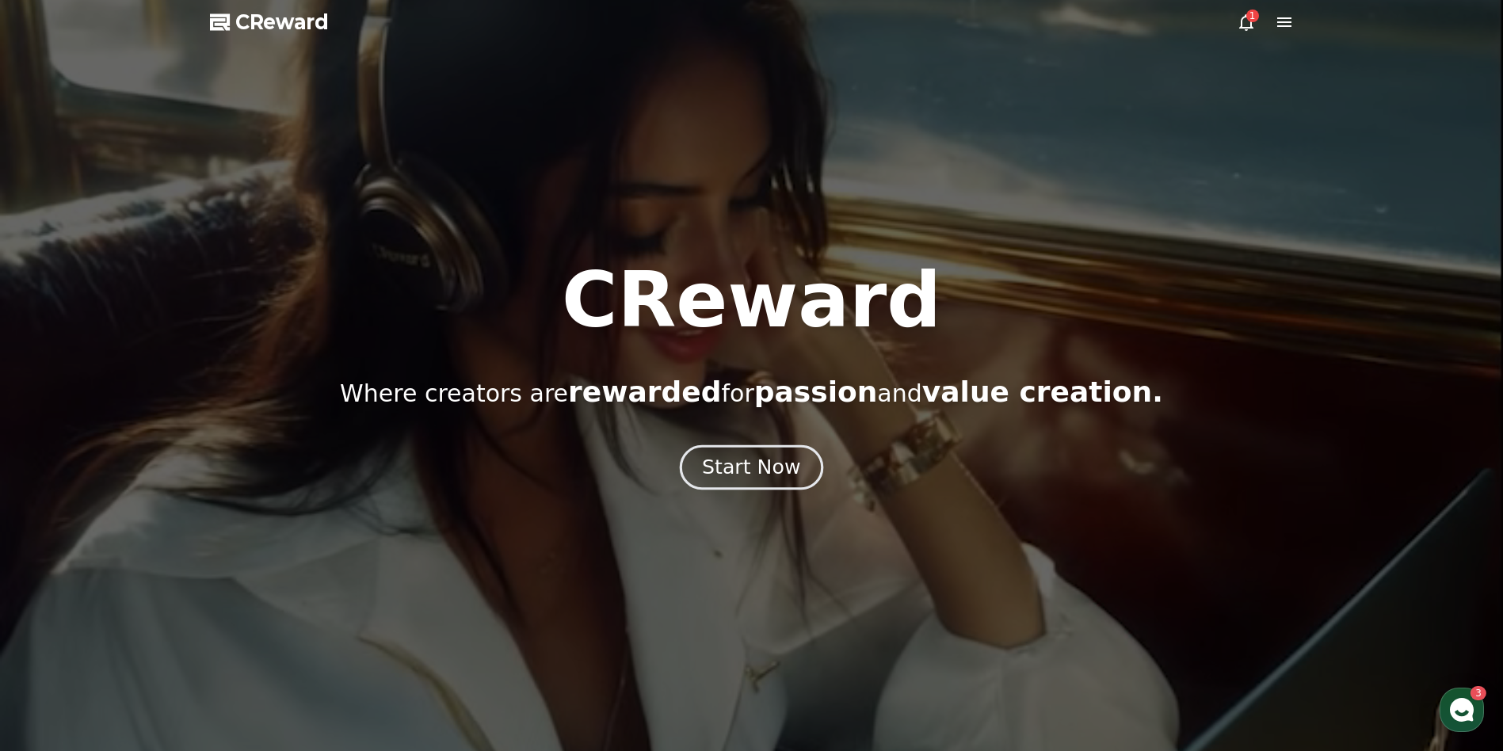
click at [734, 481] on button "Start Now" at bounding box center [751, 467] width 143 height 45
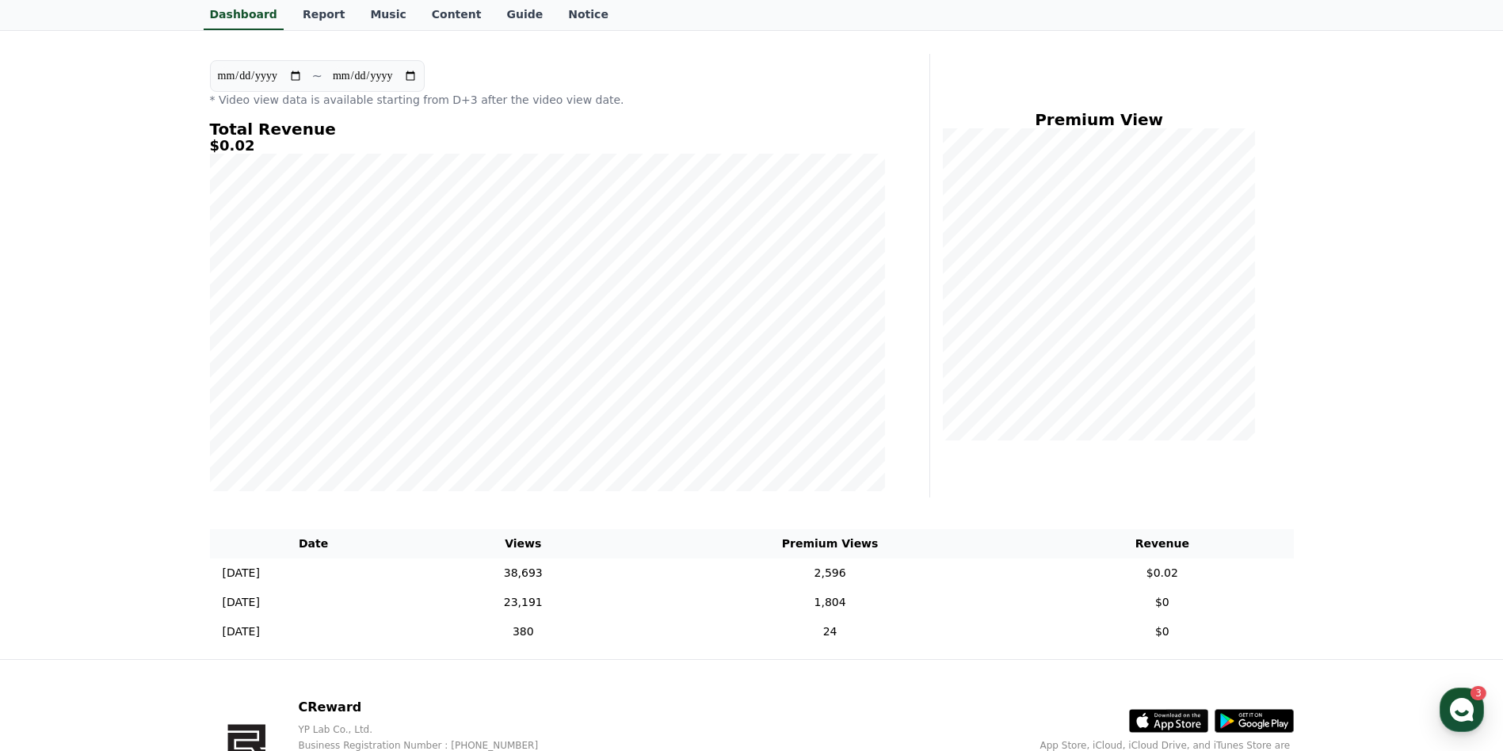
scroll to position [158, 0]
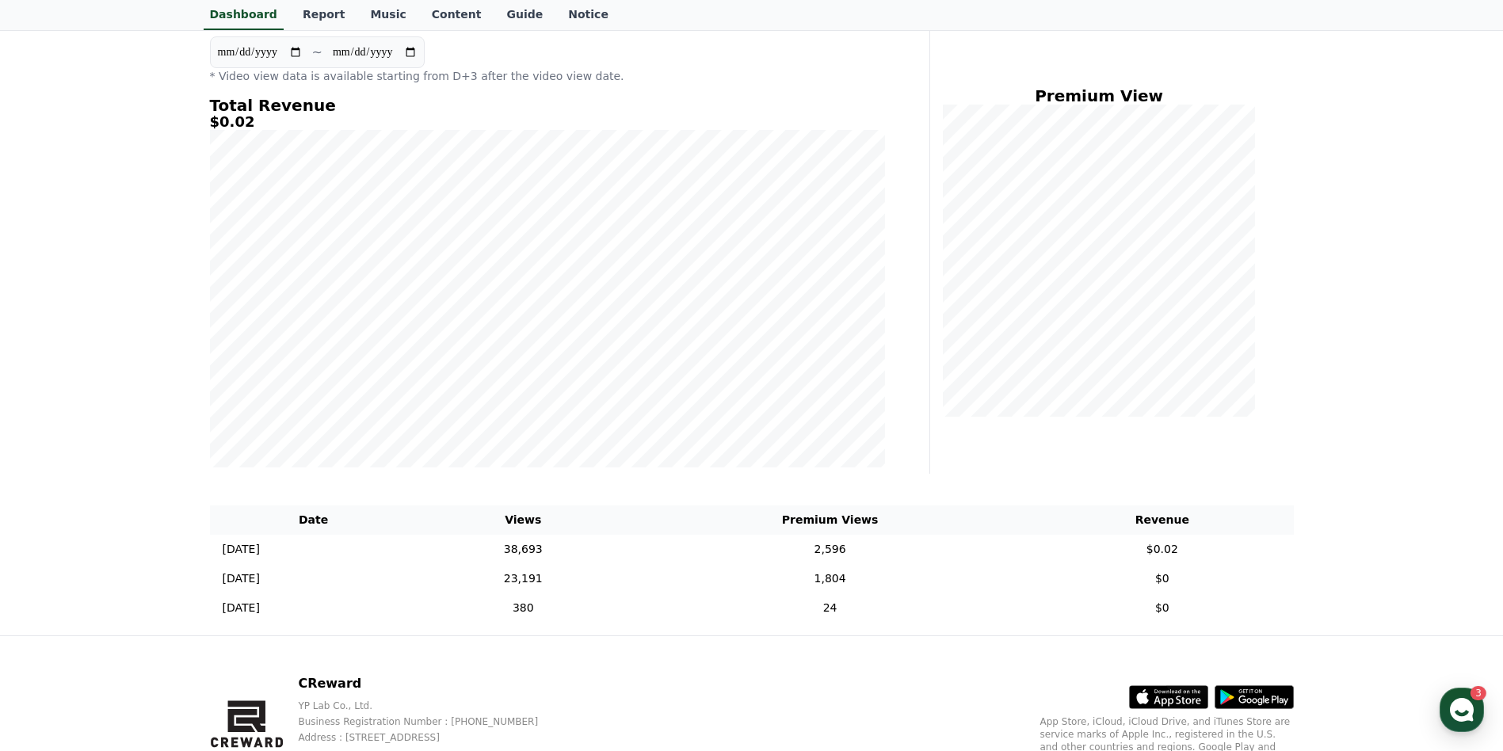
click at [235, 124] on h5 "$0.02" at bounding box center [547, 122] width 675 height 16
drag, startPoint x: 235, startPoint y: 124, endPoint x: 183, endPoint y: 200, distance: 91.6
click at [183, 200] on div "**********" at bounding box center [751, 293] width 1503 height 684
click at [629, 551] on td "38,693" at bounding box center [522, 549] width 211 height 29
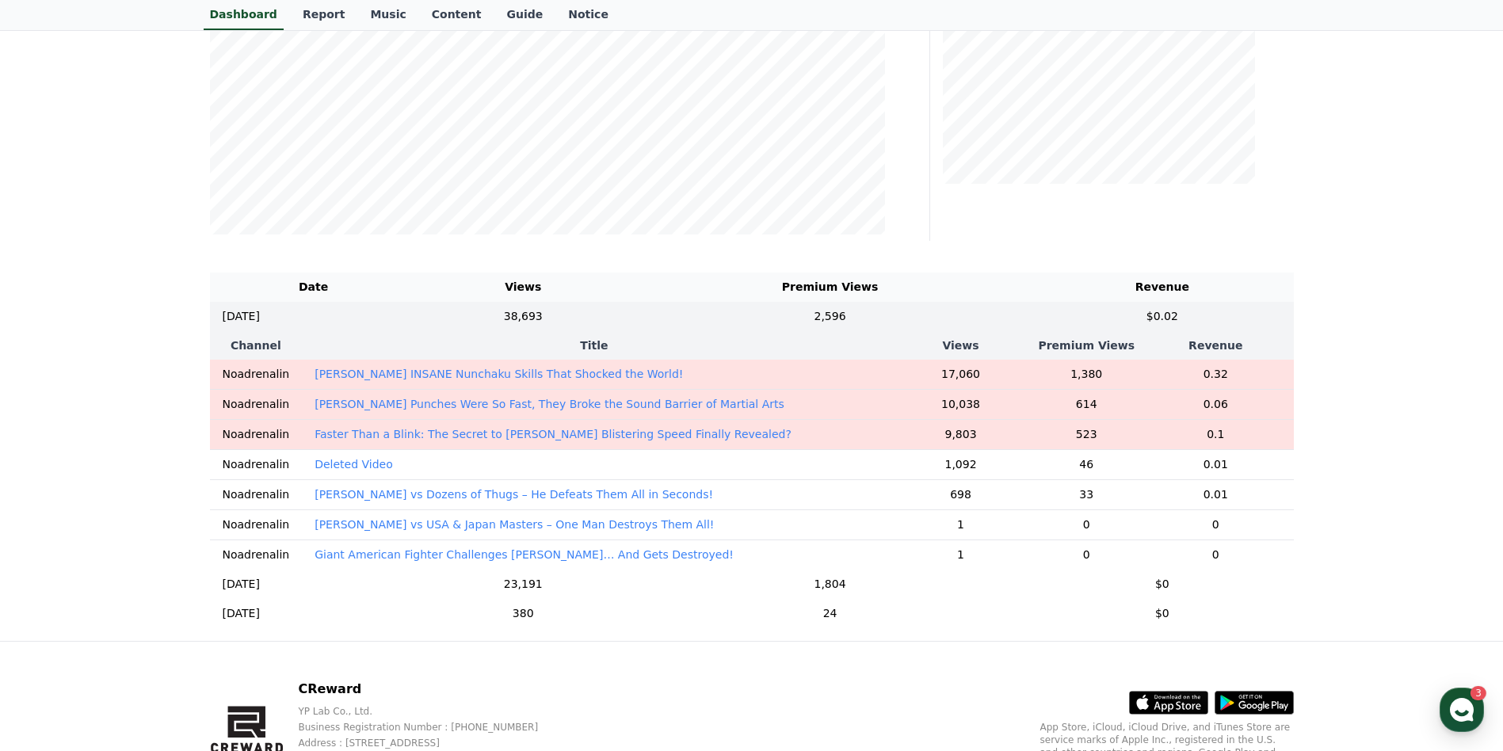
scroll to position [396, 0]
